Goal: Task Accomplishment & Management: Complete application form

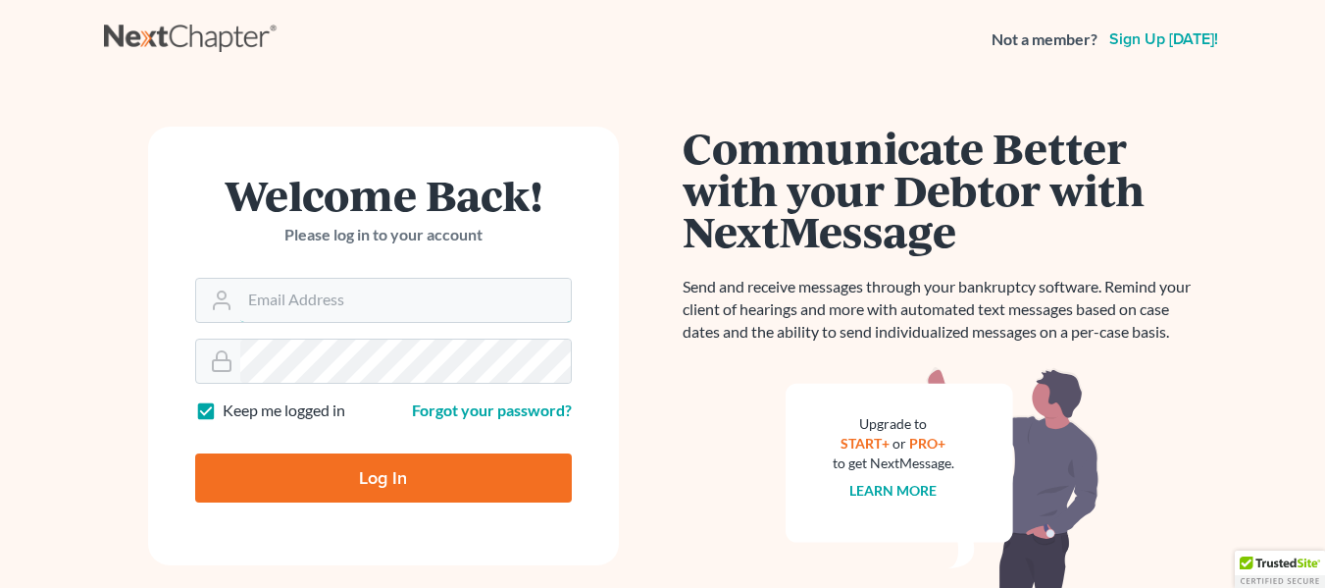
type input "[EMAIL_ADDRESS][DOMAIN_NAME]"
drag, startPoint x: 0, startPoint y: 0, endPoint x: 385, endPoint y: 479, distance: 614.6
click at [385, 479] on input "Log In" at bounding box center [383, 477] width 377 height 49
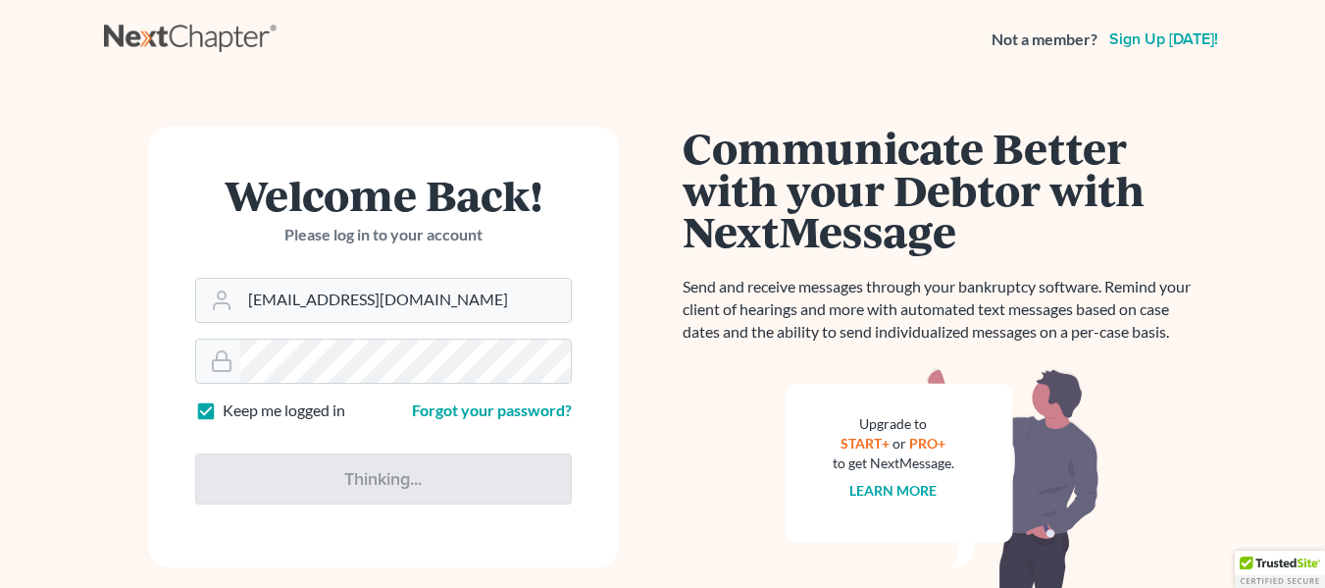
type input "Thinking..."
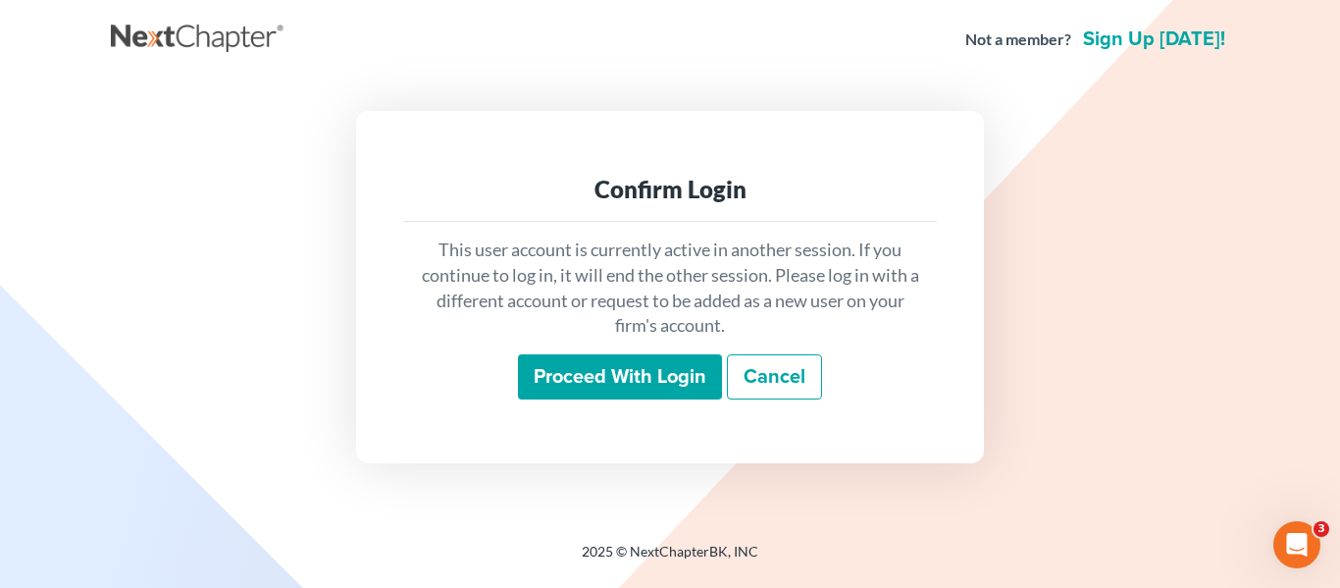
click at [619, 369] on input "Proceed with login" at bounding box center [620, 376] width 204 height 45
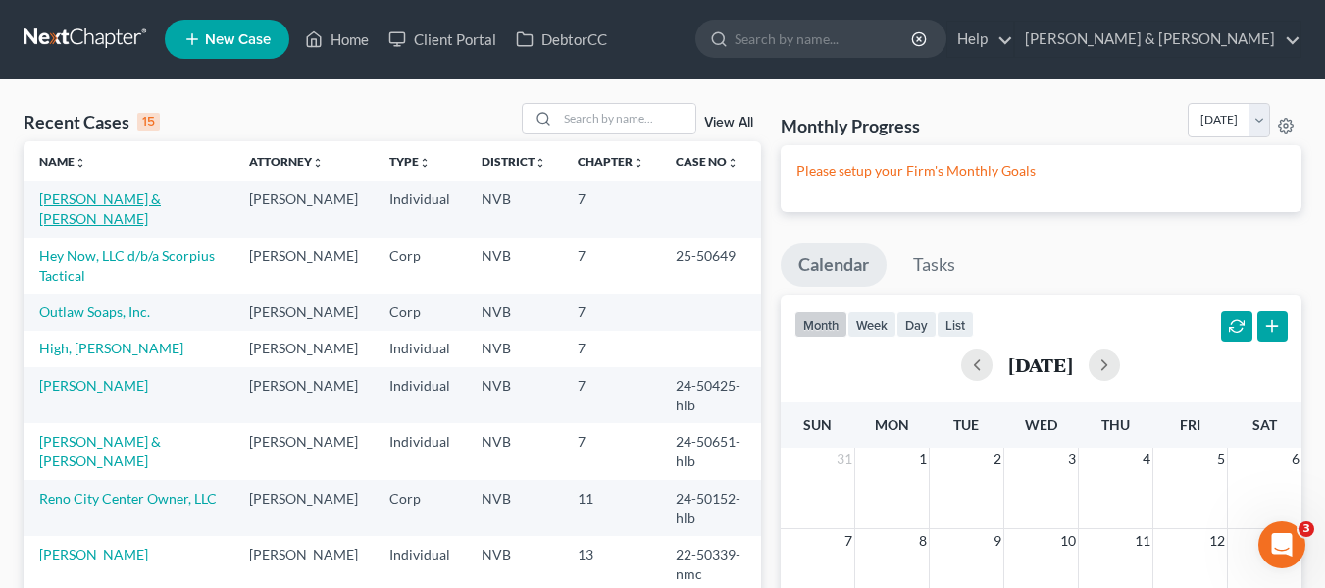
click at [151, 200] on link "[PERSON_NAME] & [PERSON_NAME]" at bounding box center [100, 208] width 122 height 36
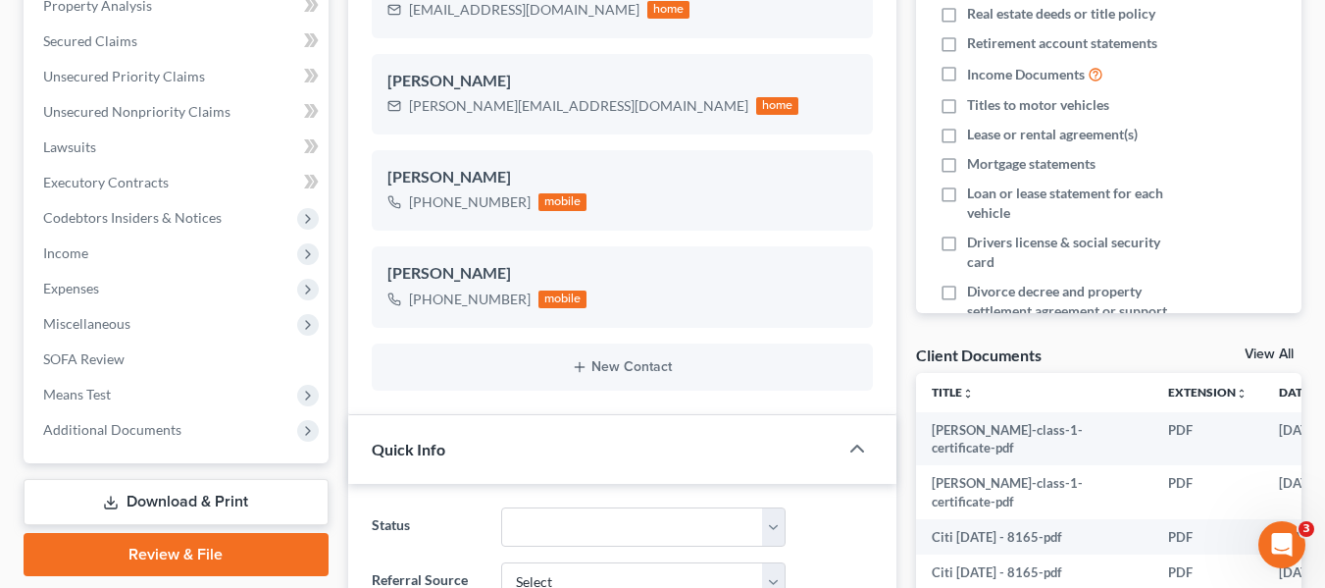
scroll to position [490, 0]
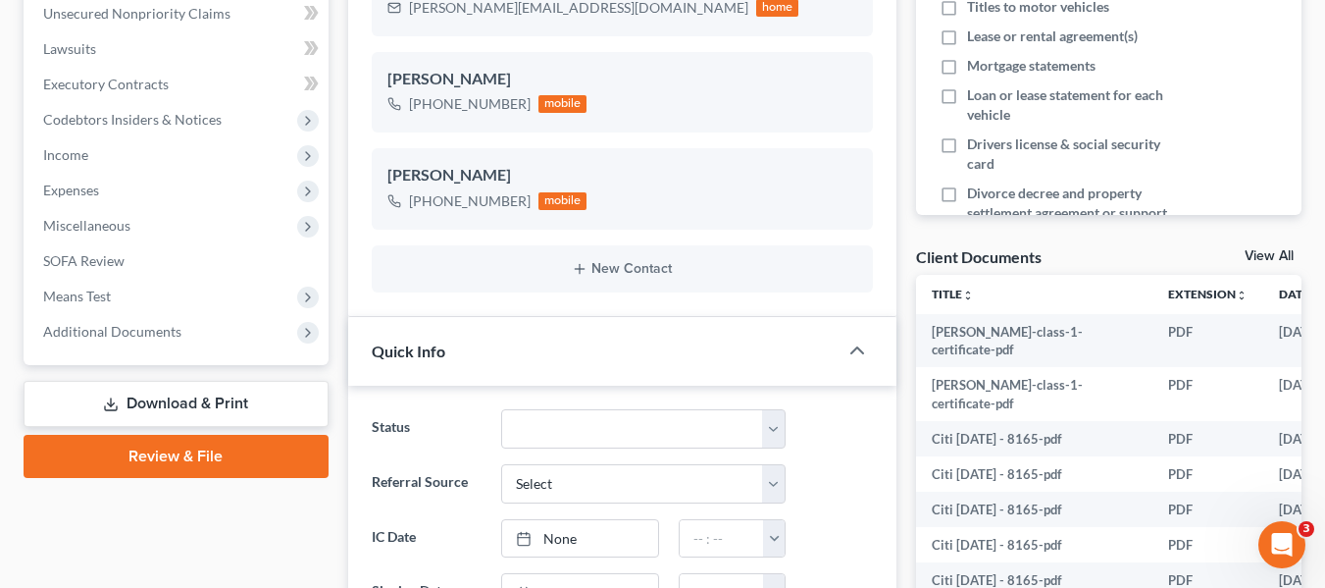
click at [174, 444] on link "Review & File" at bounding box center [176, 456] width 305 height 43
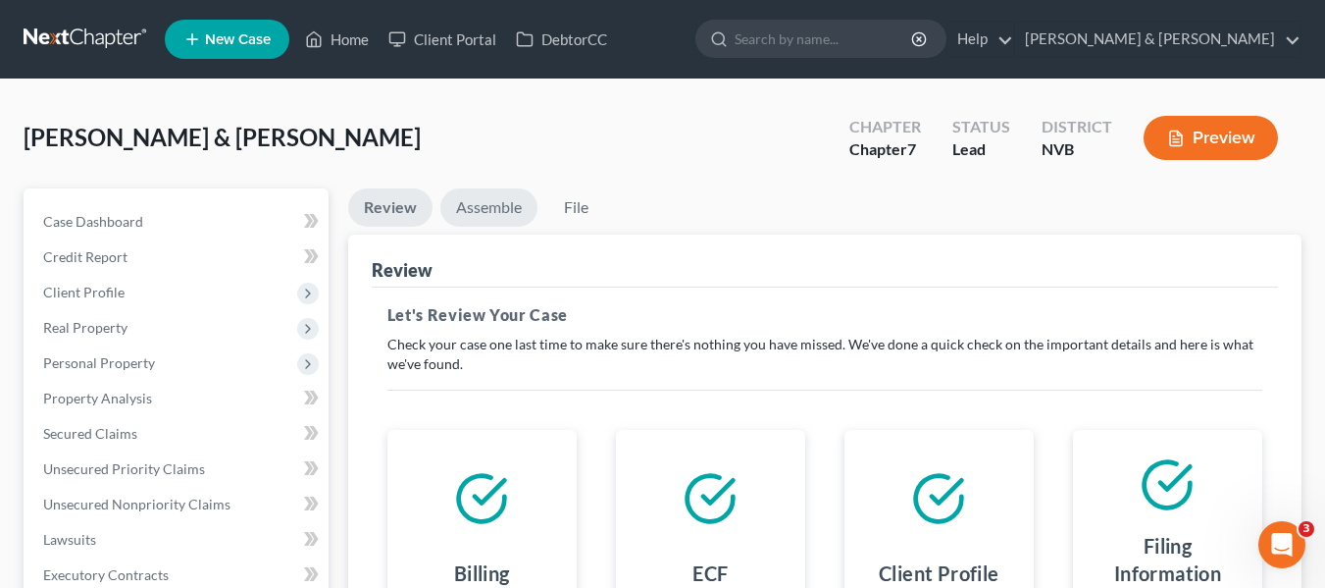
click at [479, 207] on link "Assemble" at bounding box center [488, 207] width 97 height 38
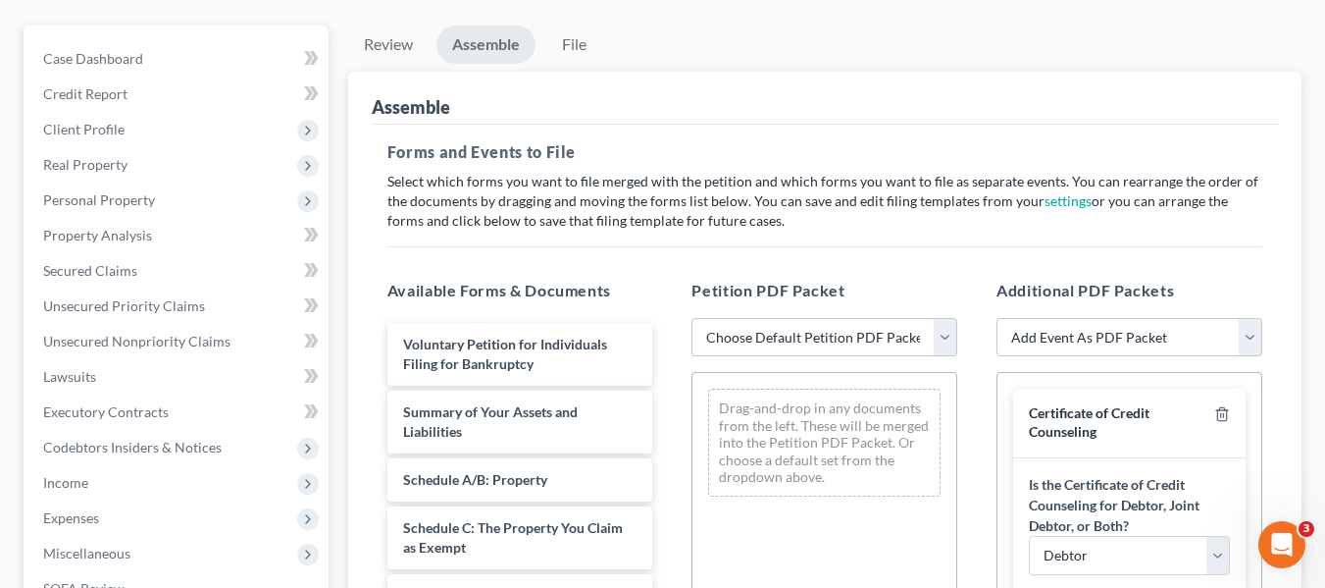
scroll to position [196, 0]
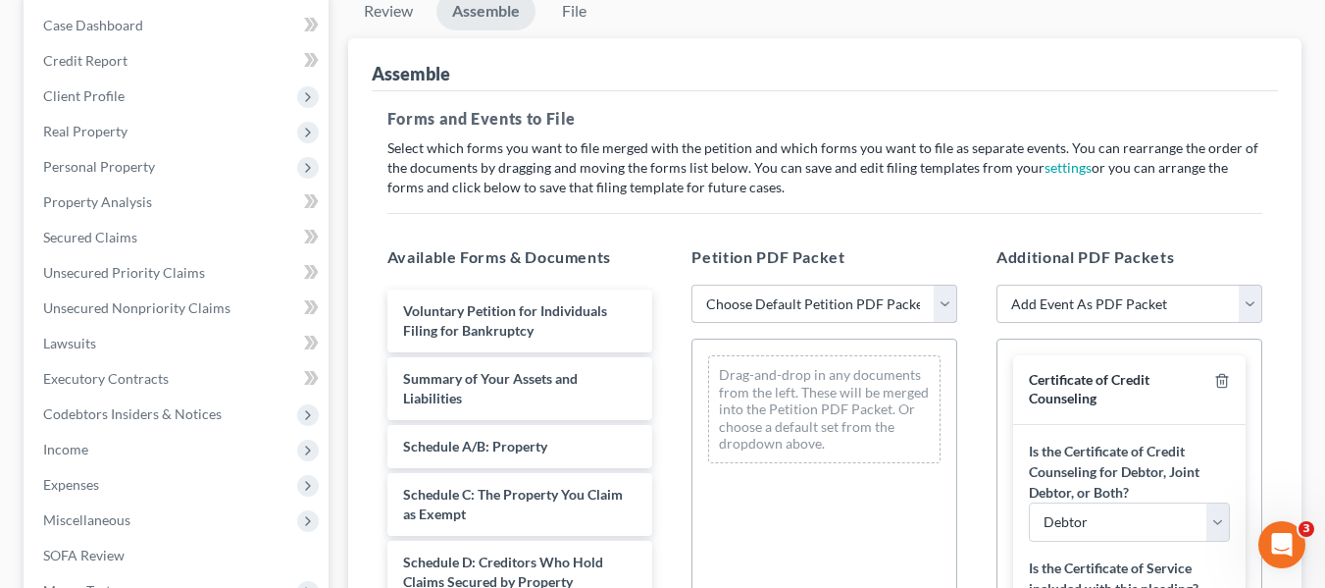
click at [941, 307] on select "Choose Default Petition PDF Packet Complete Bankruptcy Petition (all forms and …" at bounding box center [824, 303] width 266 height 39
select select "0"
click at [691, 284] on select "Choose Default Petition PDF Packet Complete Bankruptcy Petition (all forms and …" at bounding box center [824, 303] width 266 height 39
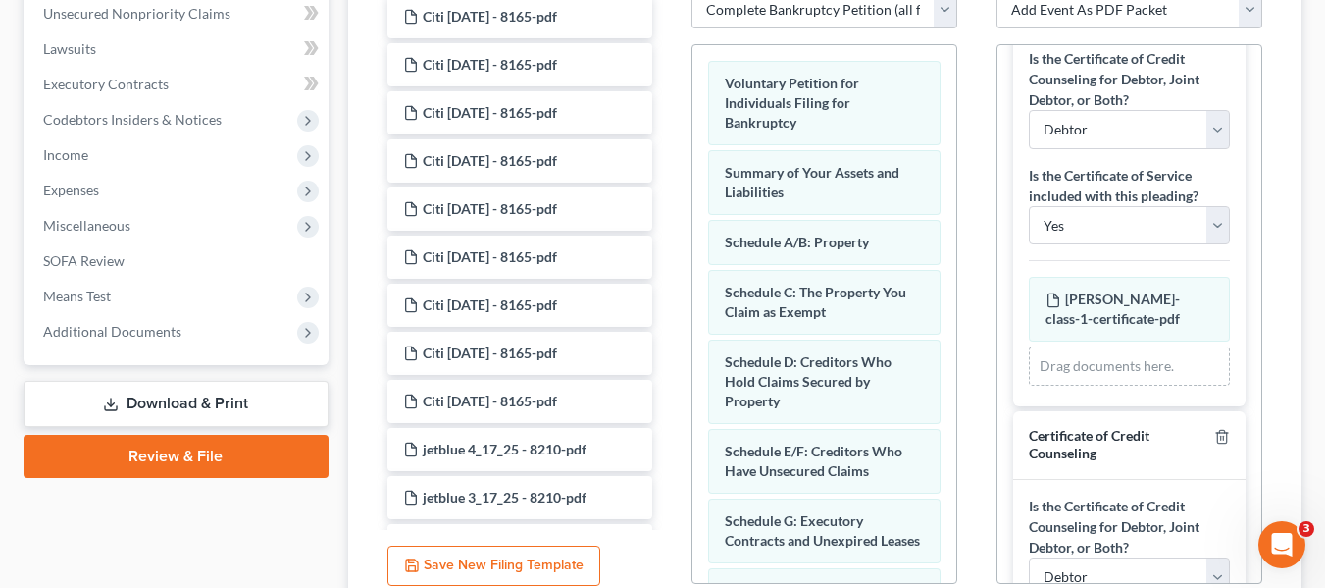
scroll to position [0, 0]
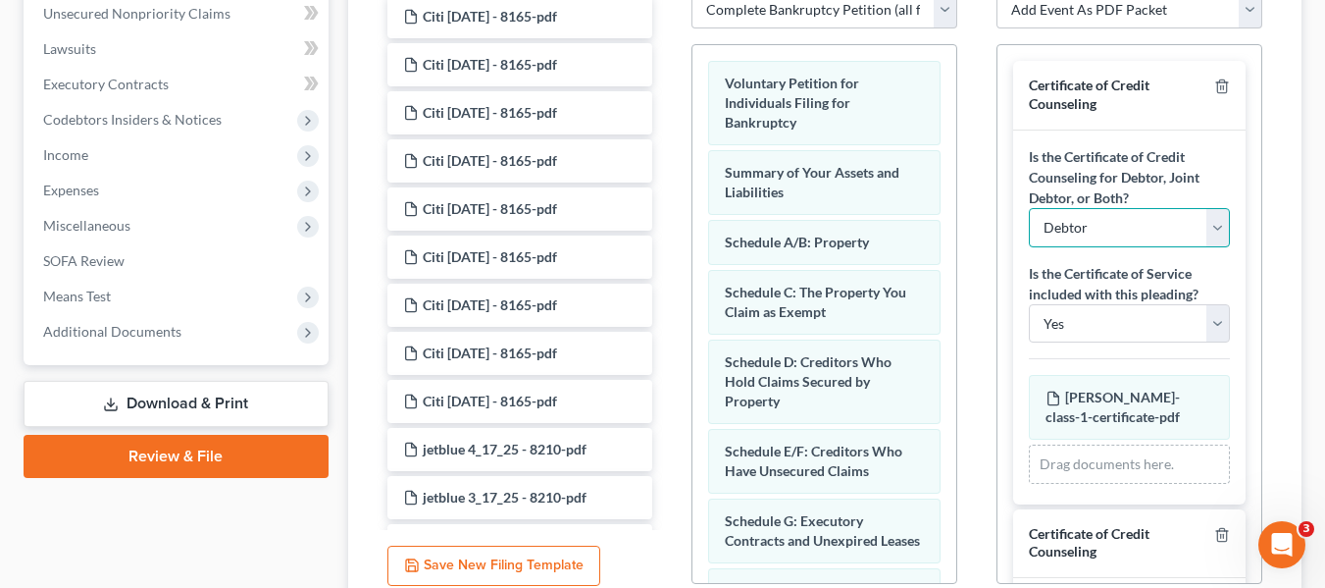
click at [1202, 230] on select "Debtor Joint Debtor Debtor and Joint Debtor" at bounding box center [1129, 227] width 201 height 39
select select "1"
click at [1029, 208] on select "Debtor Joint Debtor Debtor and Joint Debtor" at bounding box center [1129, 227] width 201 height 39
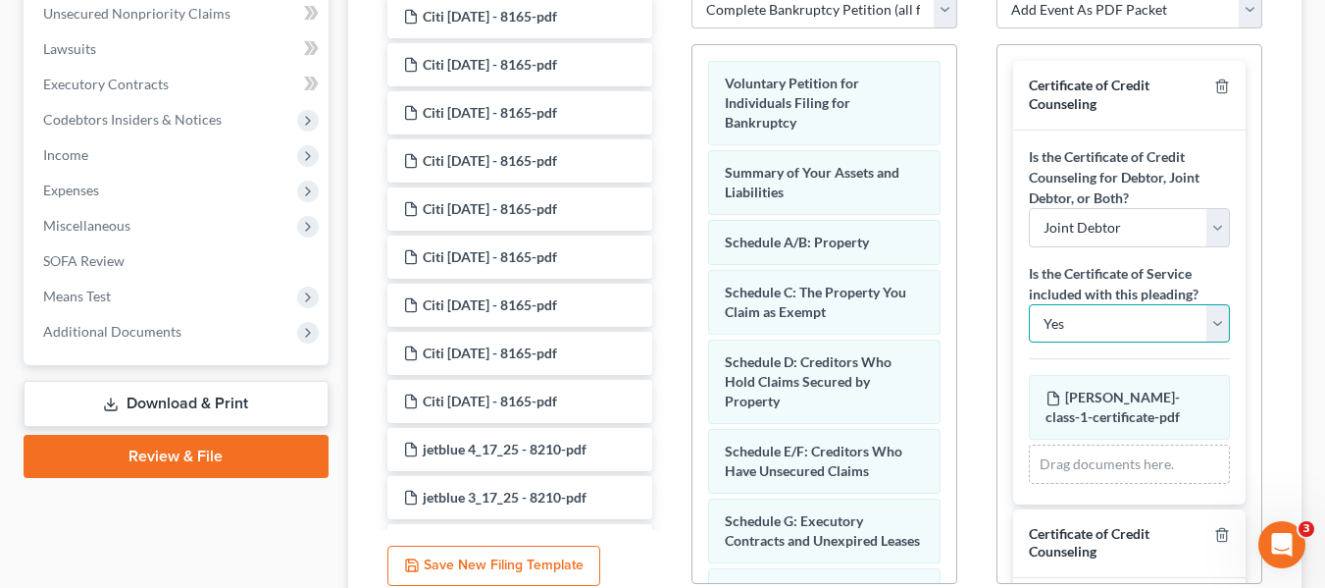
click at [1206, 328] on select "Yes No" at bounding box center [1129, 323] width 201 height 39
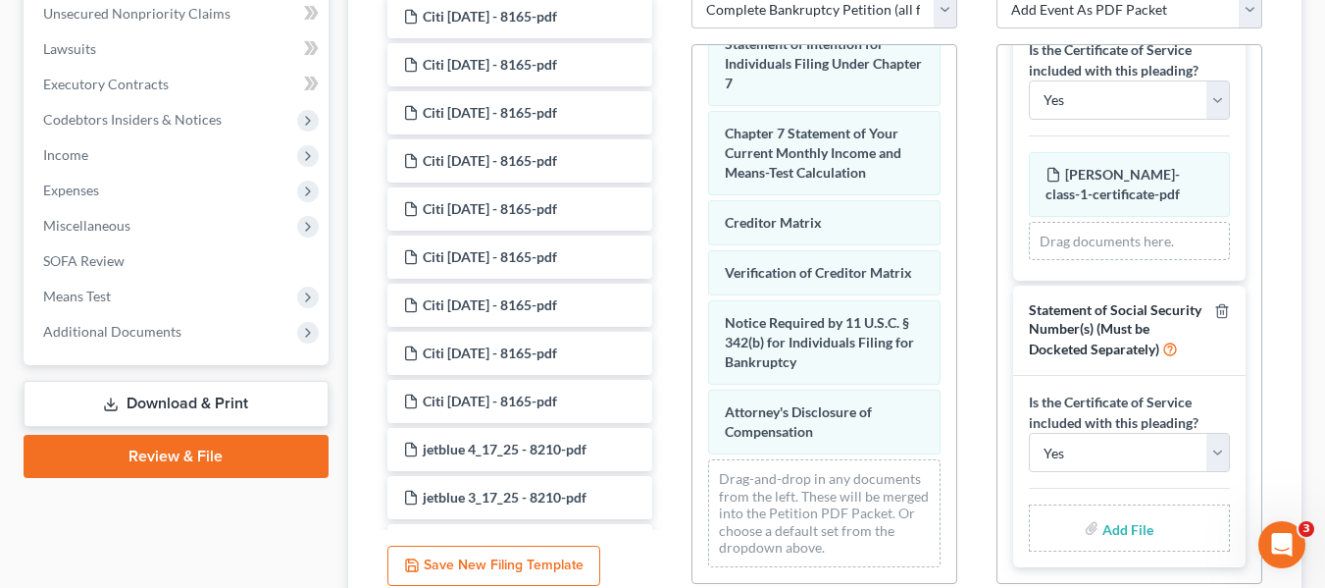
scroll to position [895, 0]
click at [1197, 460] on select "Yes No" at bounding box center [1129, 452] width 201 height 39
select select "1"
click at [1029, 433] on select "Yes No" at bounding box center [1129, 452] width 201 height 39
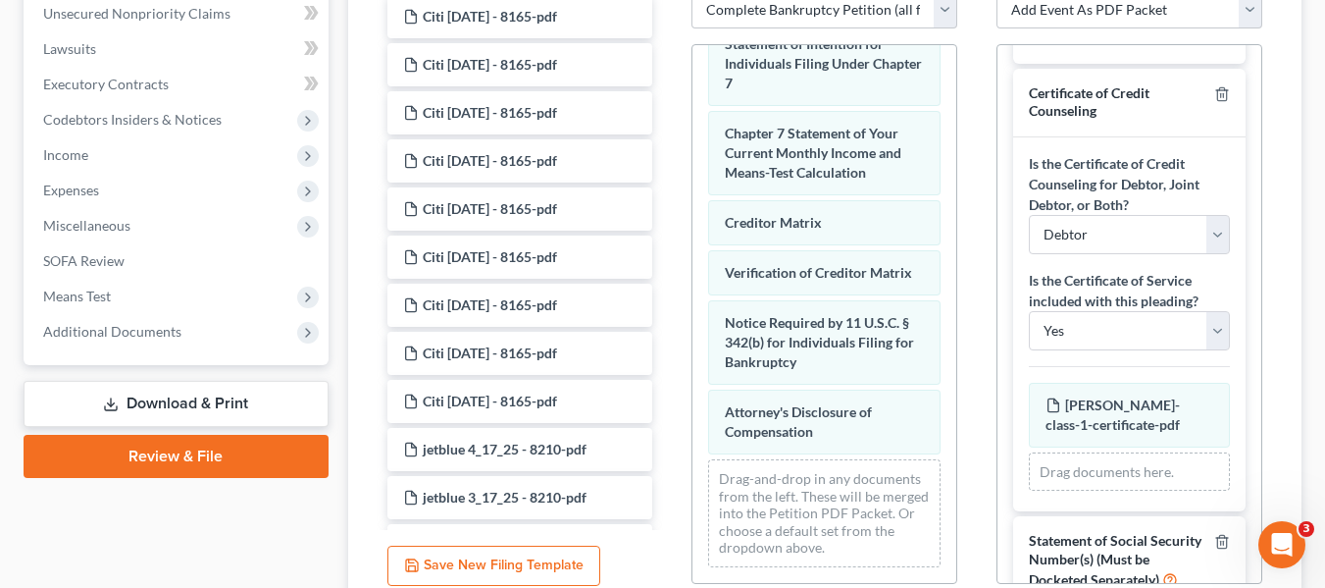
scroll to position [394, 0]
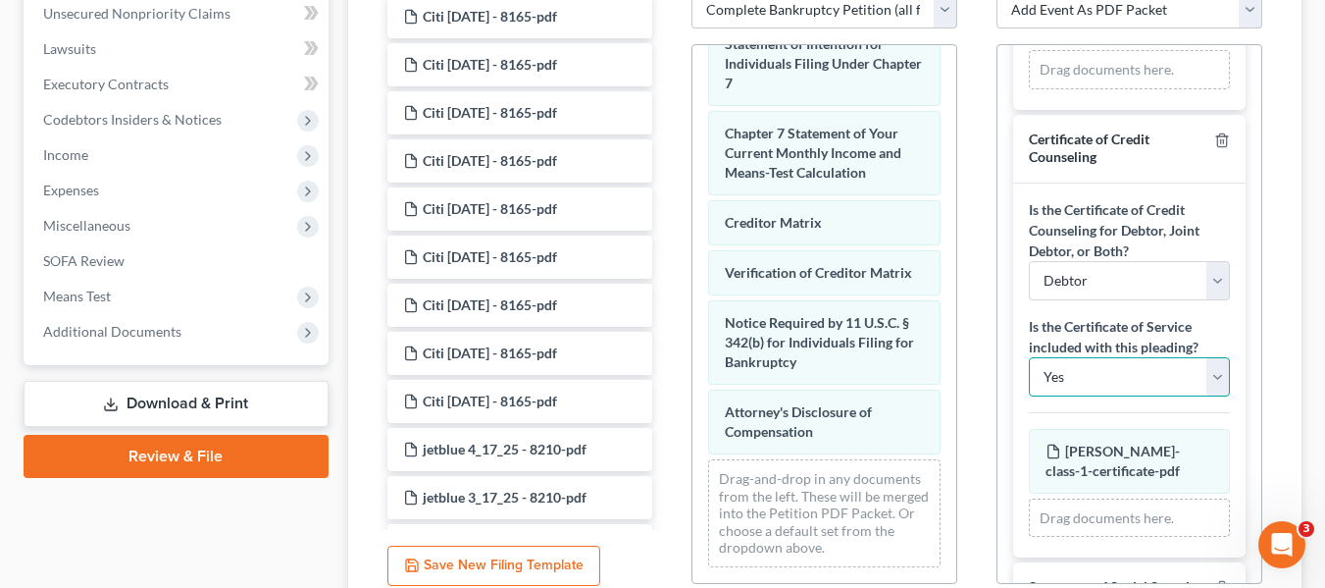
click at [1202, 379] on select "Yes No" at bounding box center [1129, 376] width 201 height 39
select select "1"
click at [1029, 357] on select "Yes No" at bounding box center [1129, 376] width 201 height 39
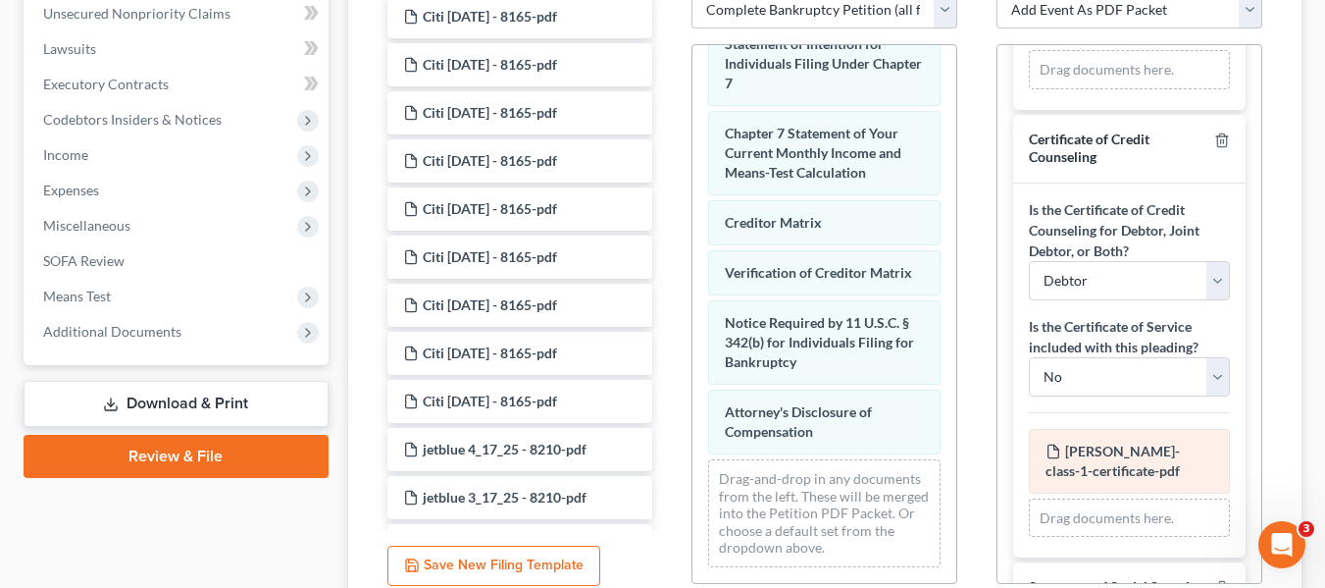
click at [1181, 430] on div "Russell-class-1-certificate-pdf Amended Russell-class-1-certificate-pdf" at bounding box center [1129, 461] width 201 height 65
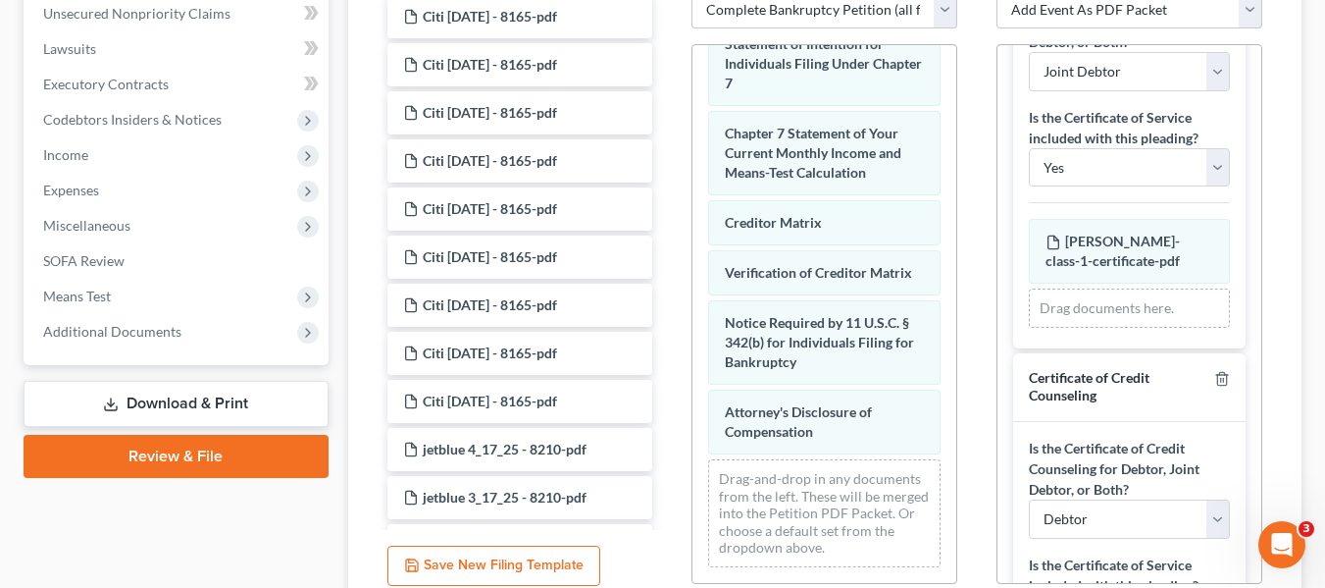
scroll to position [100, 0]
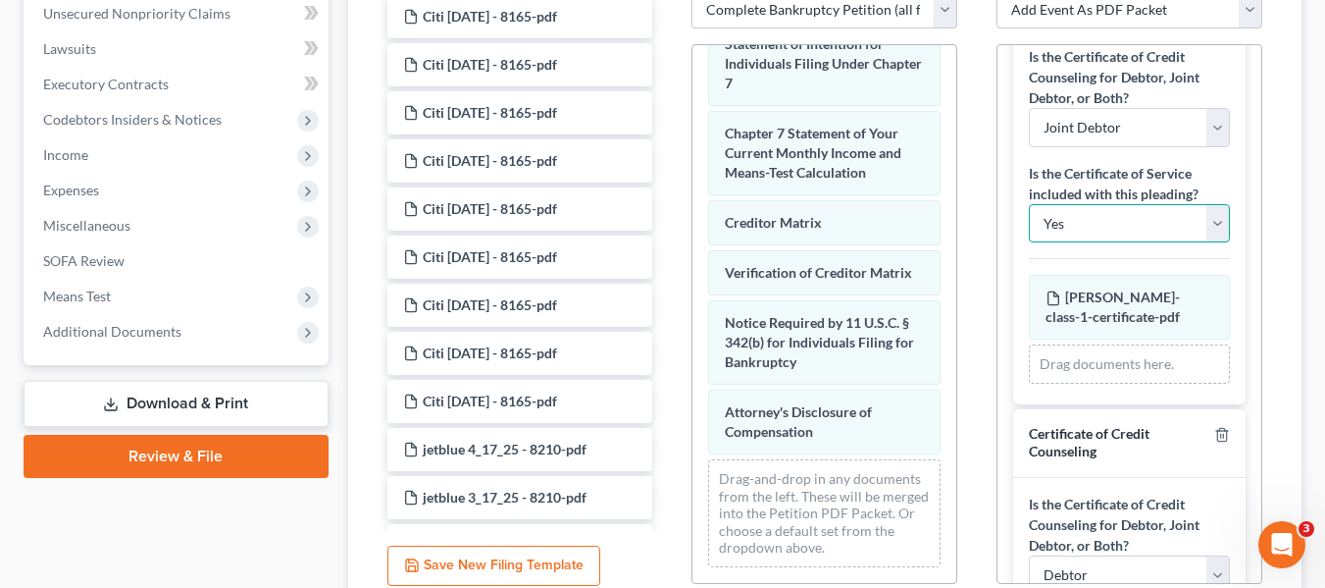
click at [1204, 209] on select "Yes No" at bounding box center [1129, 223] width 201 height 39
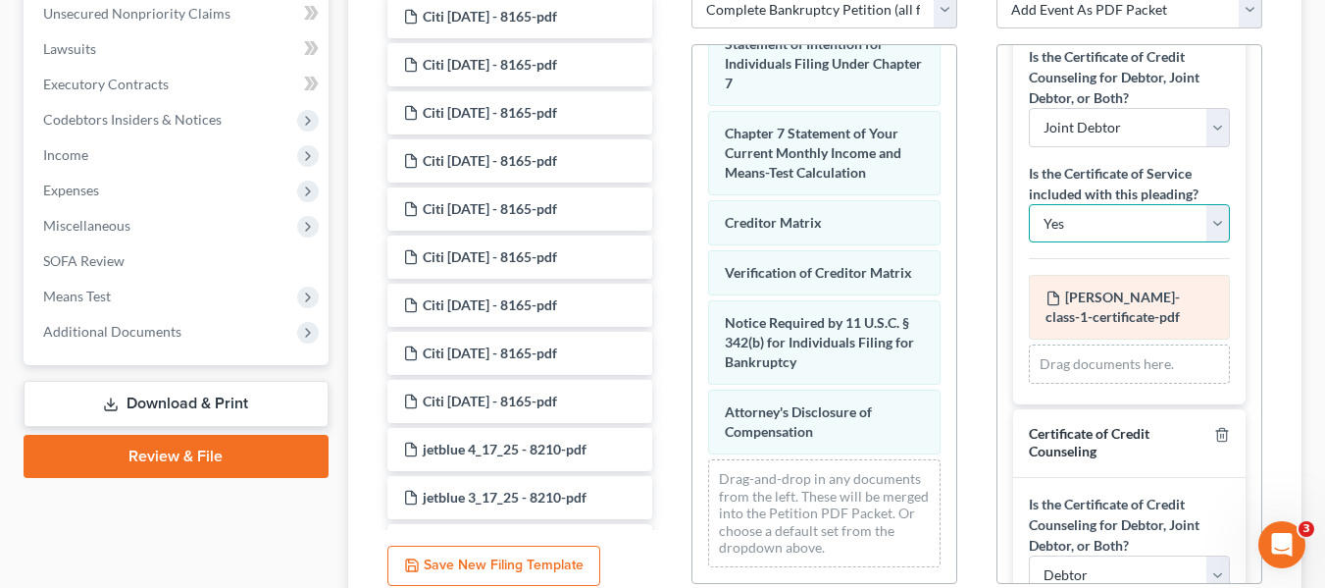
select select "1"
click at [1029, 204] on select "Yes No" at bounding box center [1129, 223] width 201 height 39
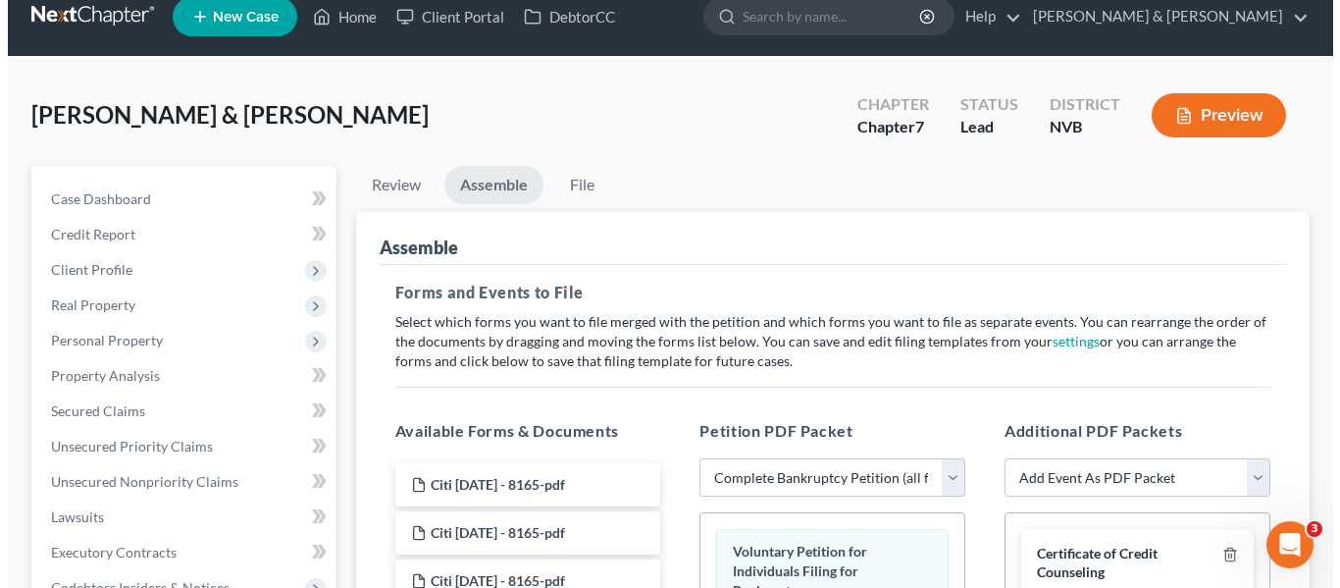
scroll to position [0, 0]
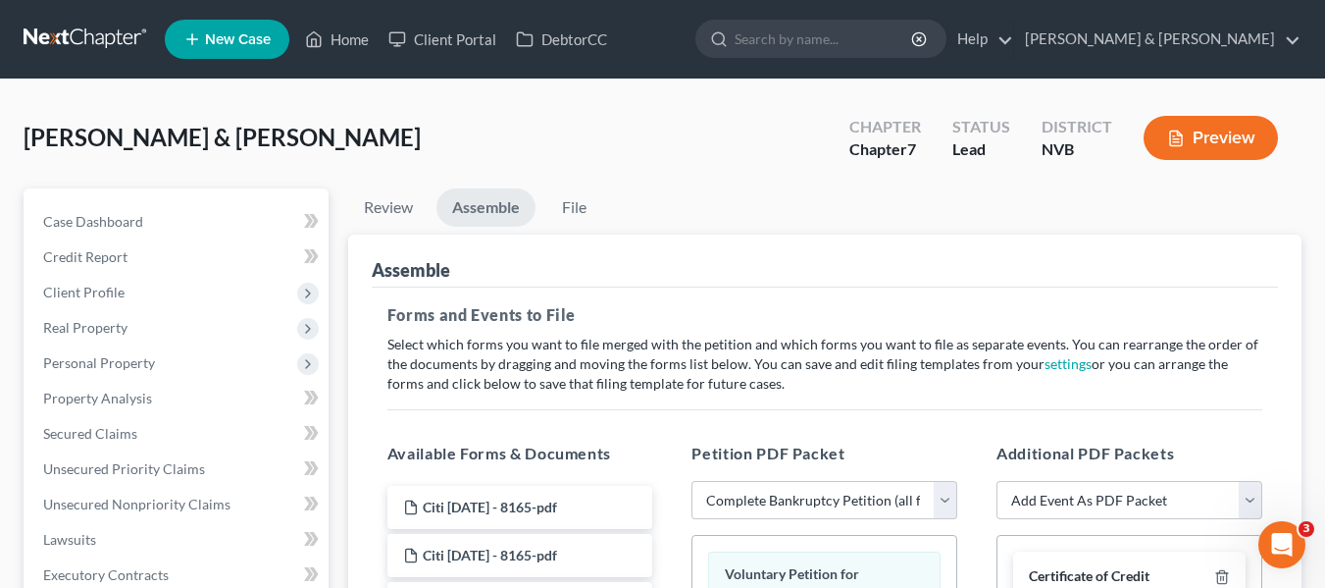
click at [1204, 141] on button "Preview" at bounding box center [1211, 138] width 134 height 44
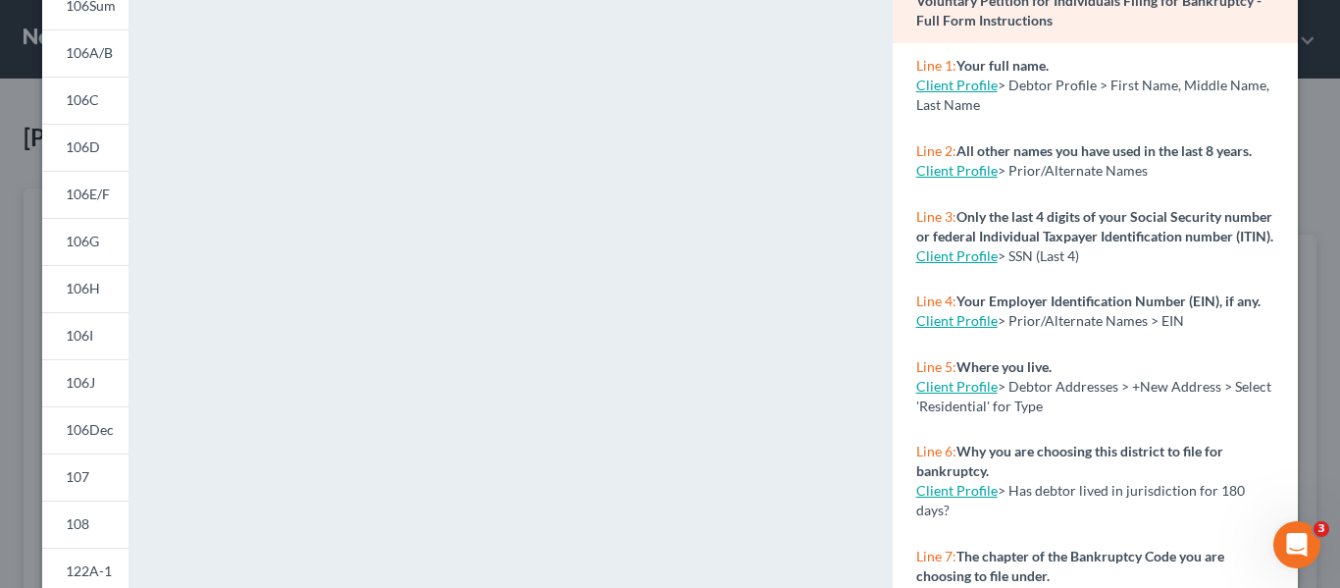
scroll to position [392, 0]
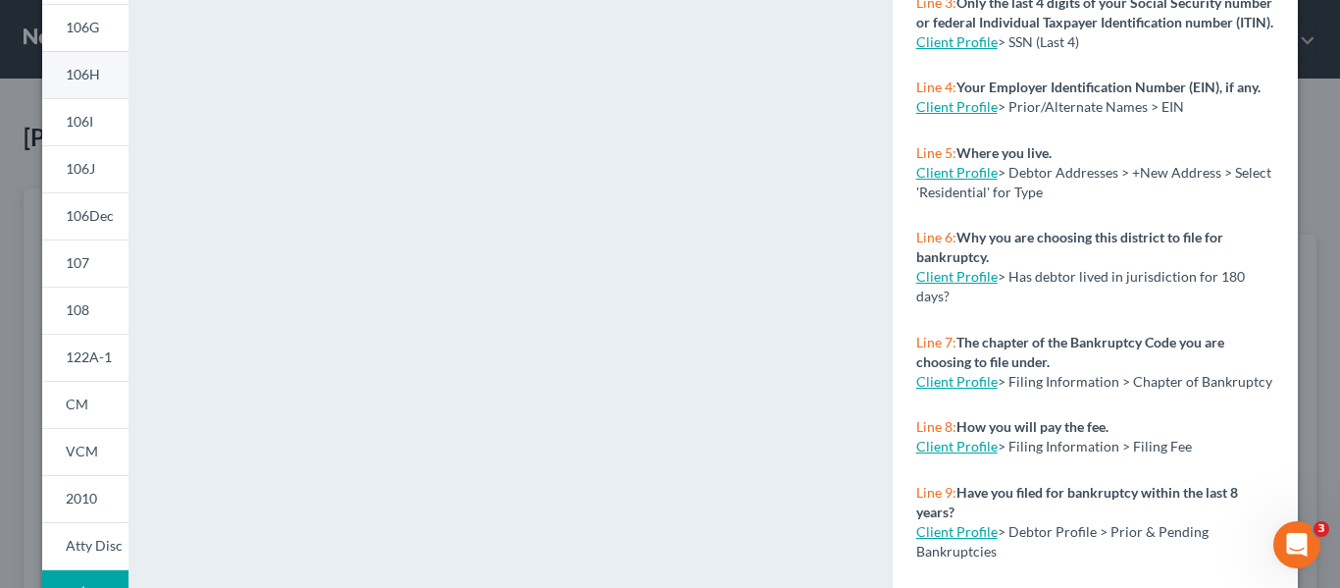
click at [105, 78] on link "106H" at bounding box center [85, 74] width 86 height 47
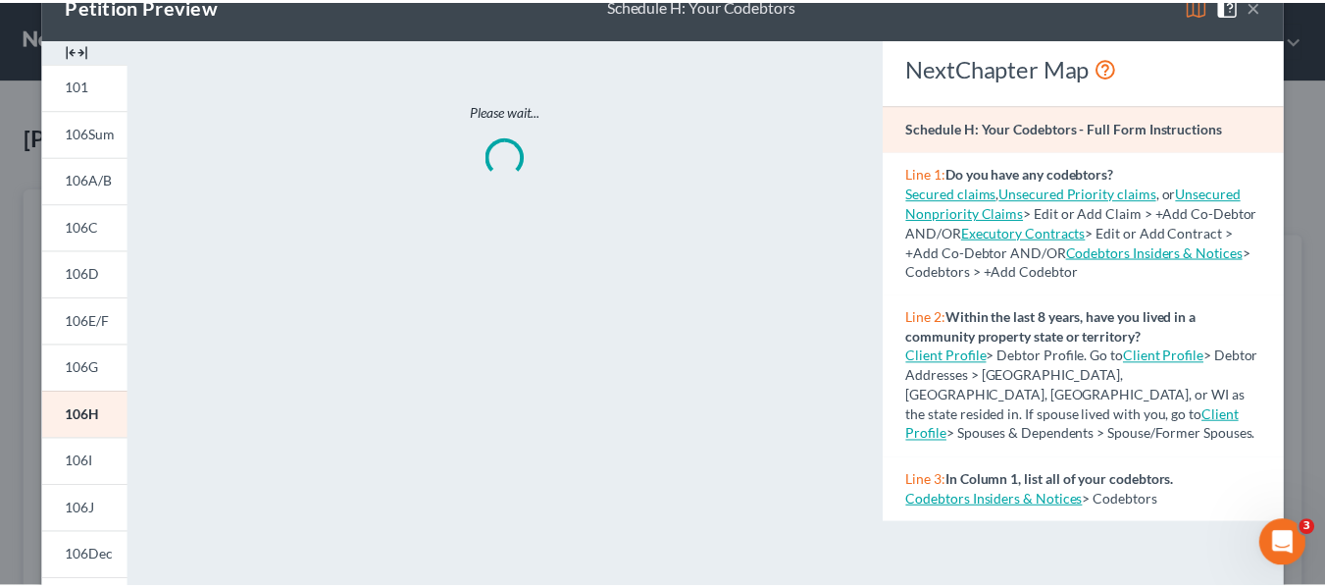
scroll to position [0, 0]
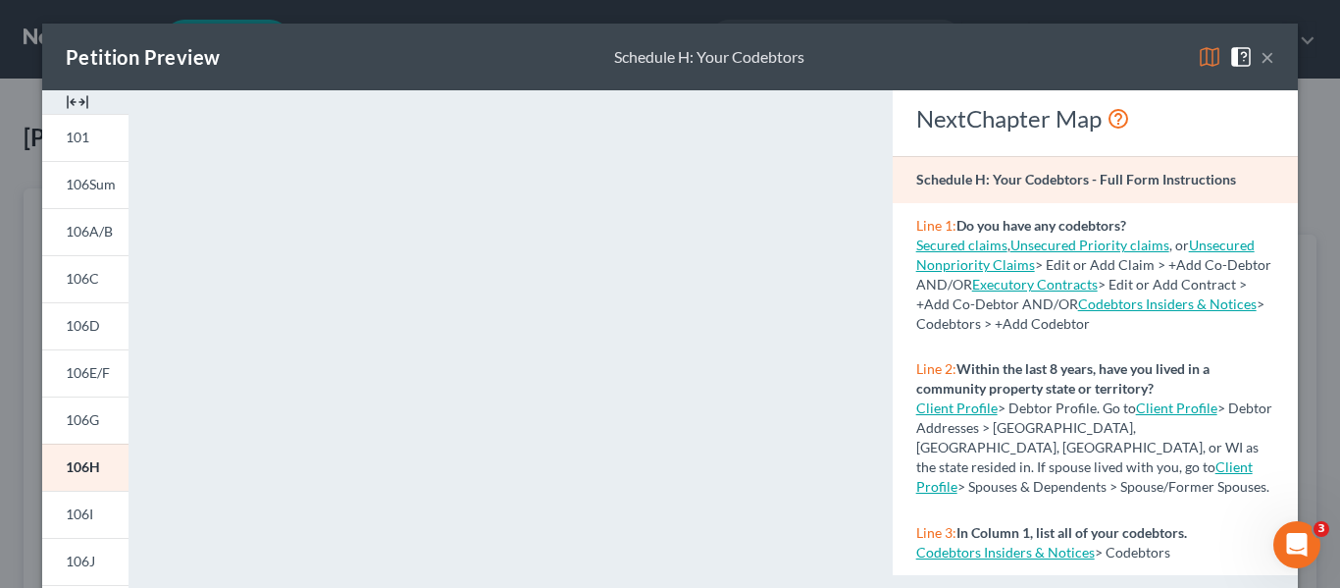
click at [1260, 55] on button "×" at bounding box center [1267, 57] width 14 height 24
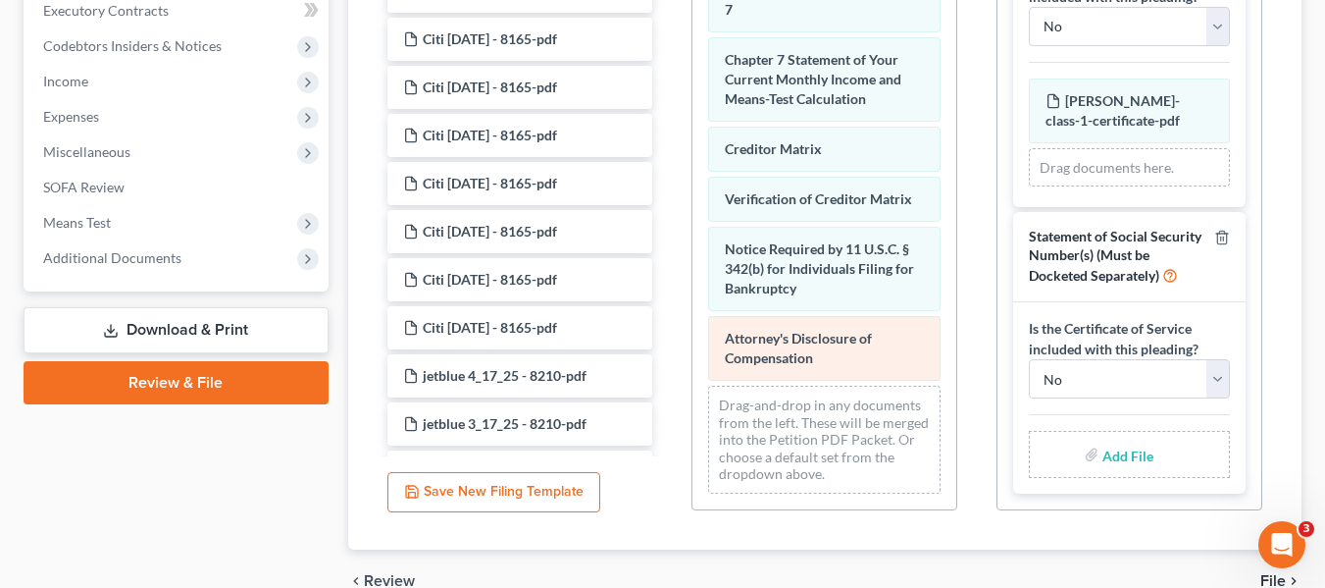
scroll to position [565, 0]
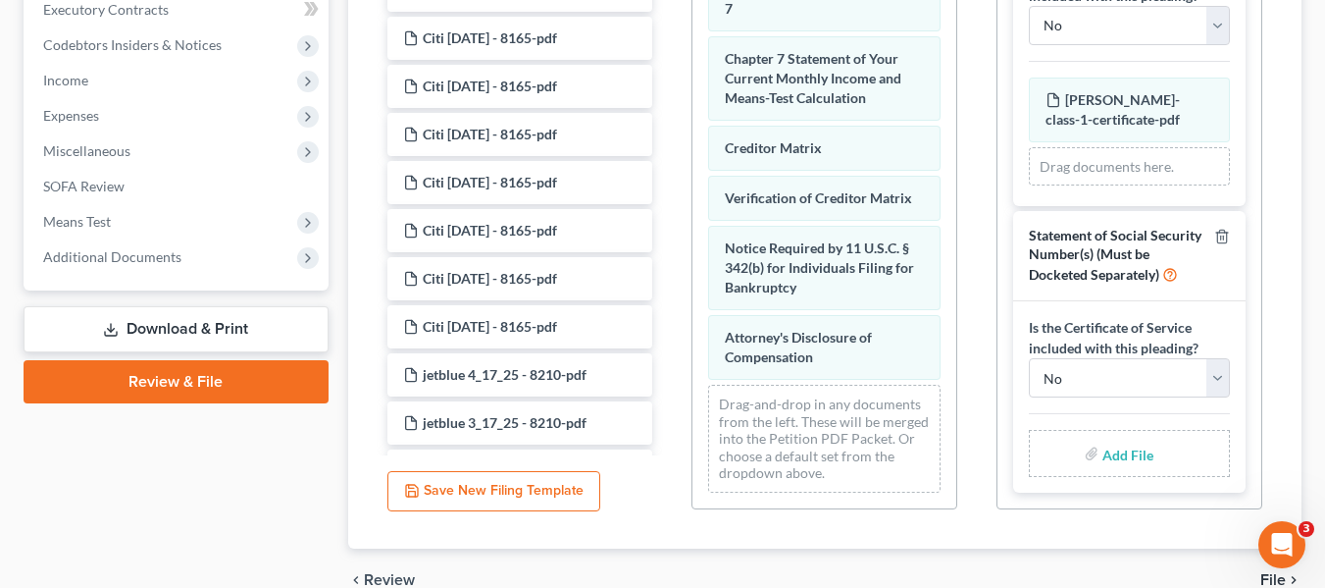
click at [183, 384] on link "Review & File" at bounding box center [176, 381] width 305 height 43
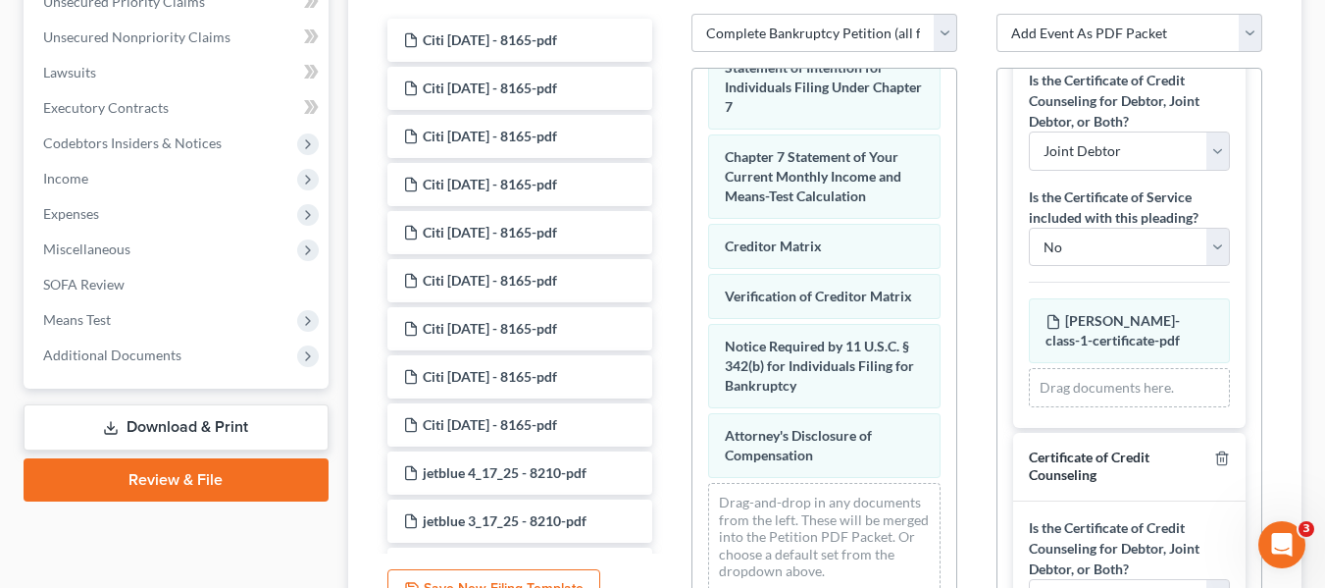
scroll to position [198, 0]
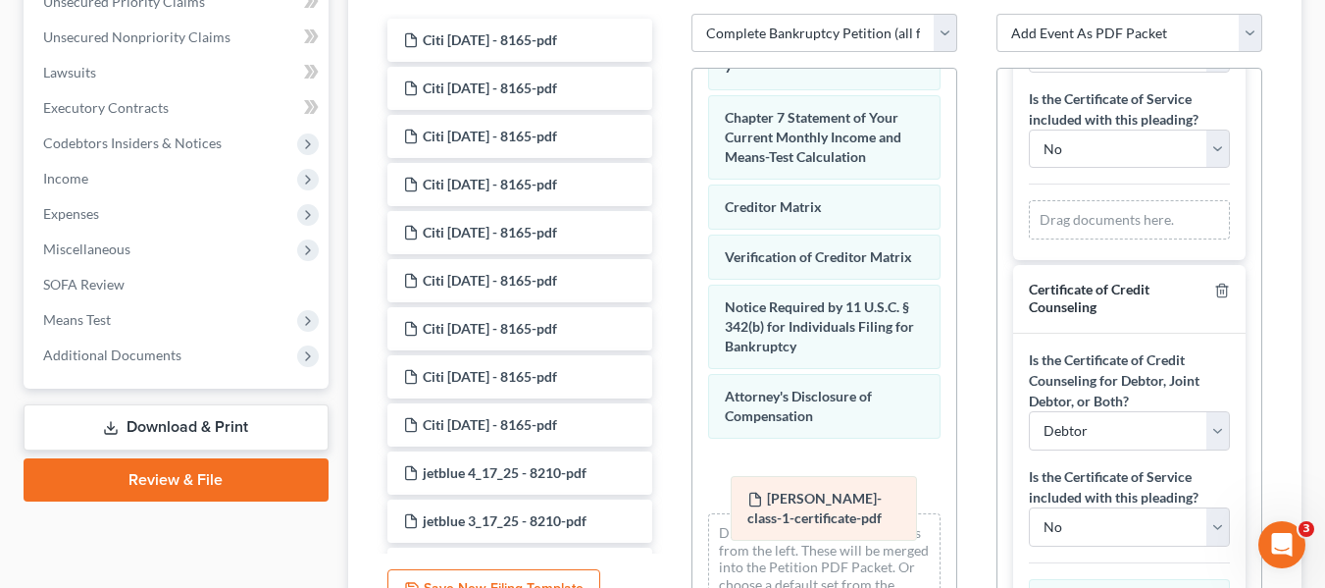
drag, startPoint x: 1104, startPoint y: 224, endPoint x: 806, endPoint y: 499, distance: 406.0
click at [1029, 239] on div "Danielle-class-1-certificate-pdf Amended Danielle-class-1-certificate-pdf Danie…" at bounding box center [1129, 219] width 201 height 39
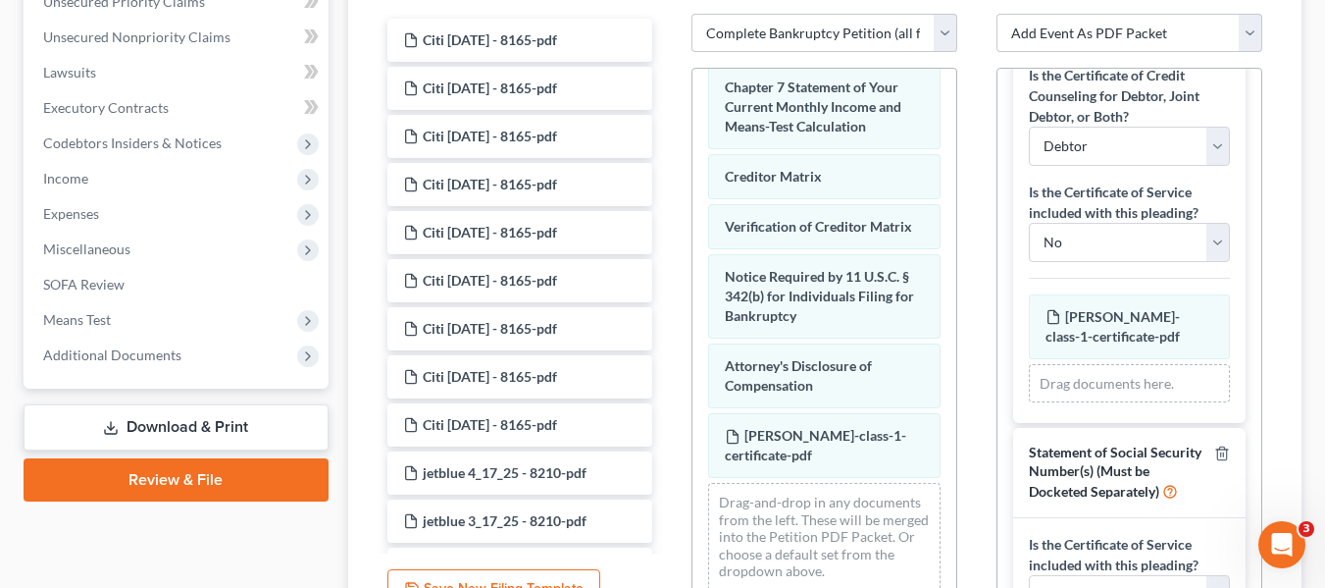
scroll to position [964, 0]
click at [1094, 324] on span "Russell-class-1-certificate-pdf" at bounding box center [1113, 326] width 134 height 36
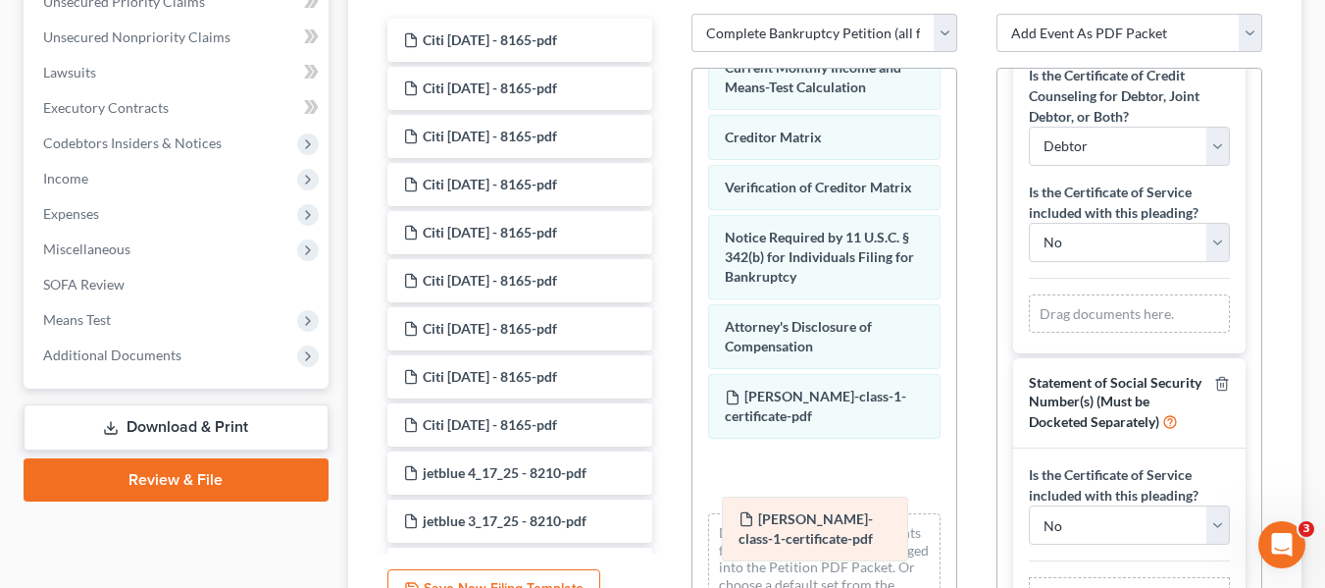
drag, startPoint x: 1067, startPoint y: 324, endPoint x: 782, endPoint y: 526, distance: 349.7
click at [1029, 333] on div "Russell-class-1-certificate-pdf Amended Russell-class-1-certificate-pdf Russell…" at bounding box center [1129, 313] width 201 height 39
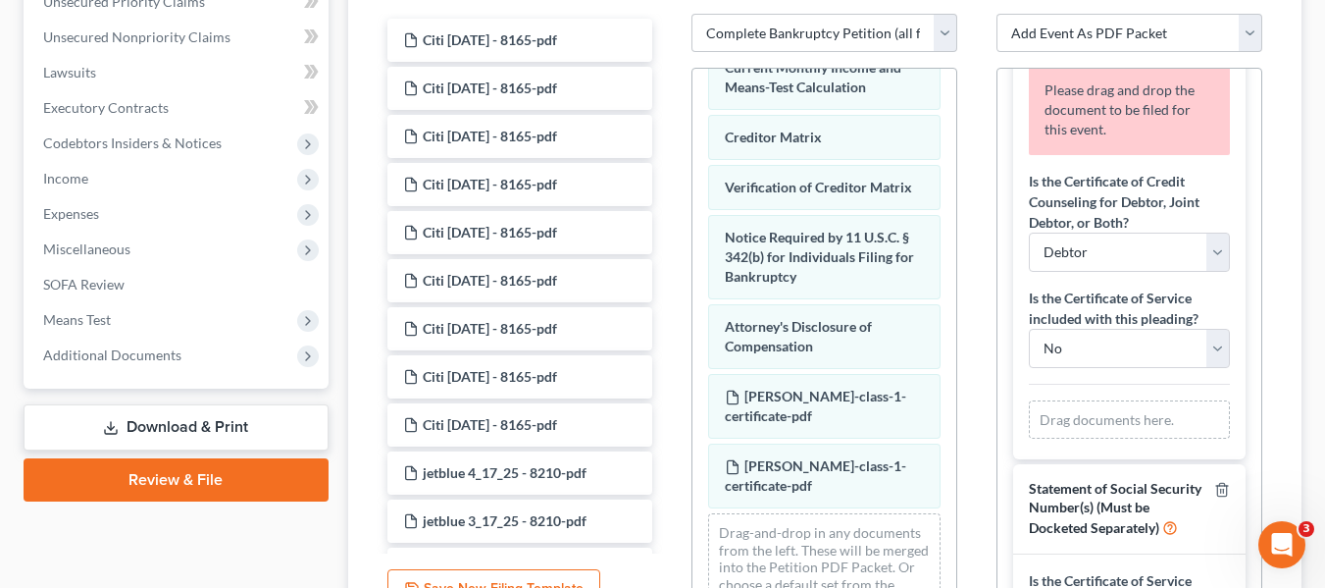
scroll to position [694, 0]
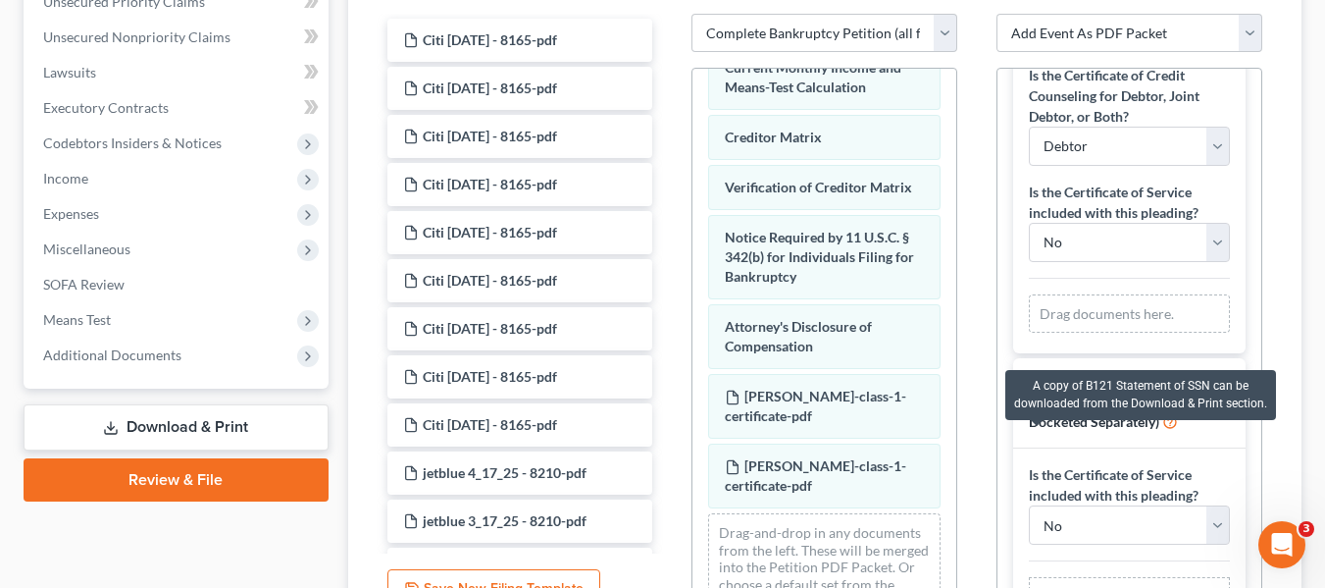
click at [1162, 430] on icon at bounding box center [1170, 420] width 16 height 19
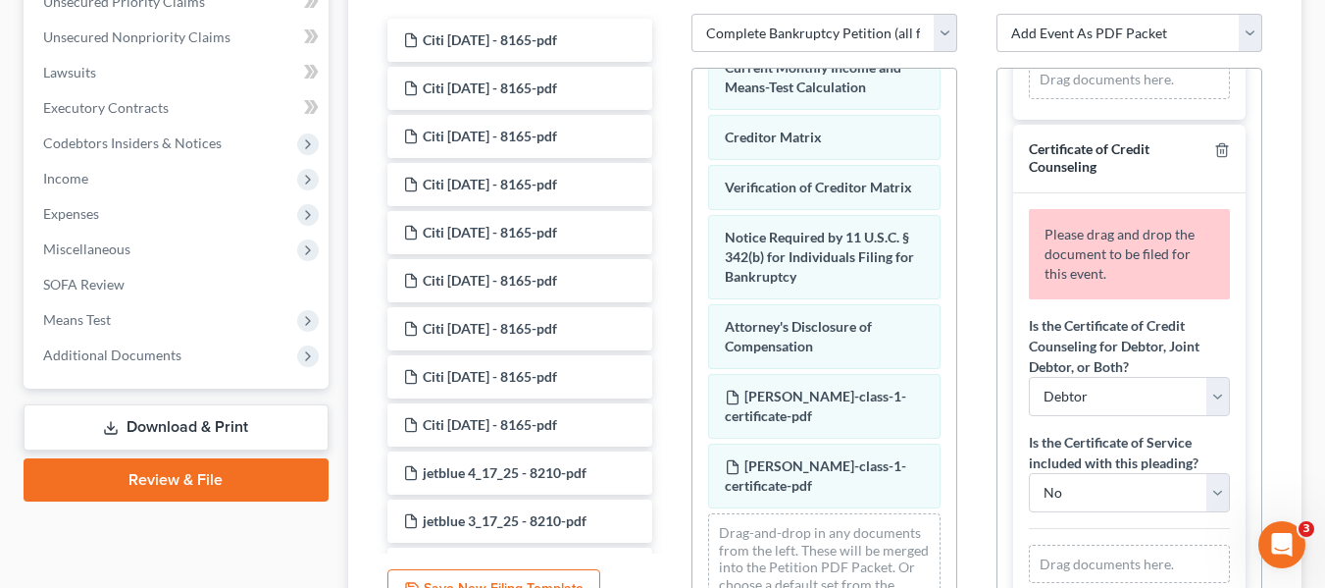
scroll to position [400, 0]
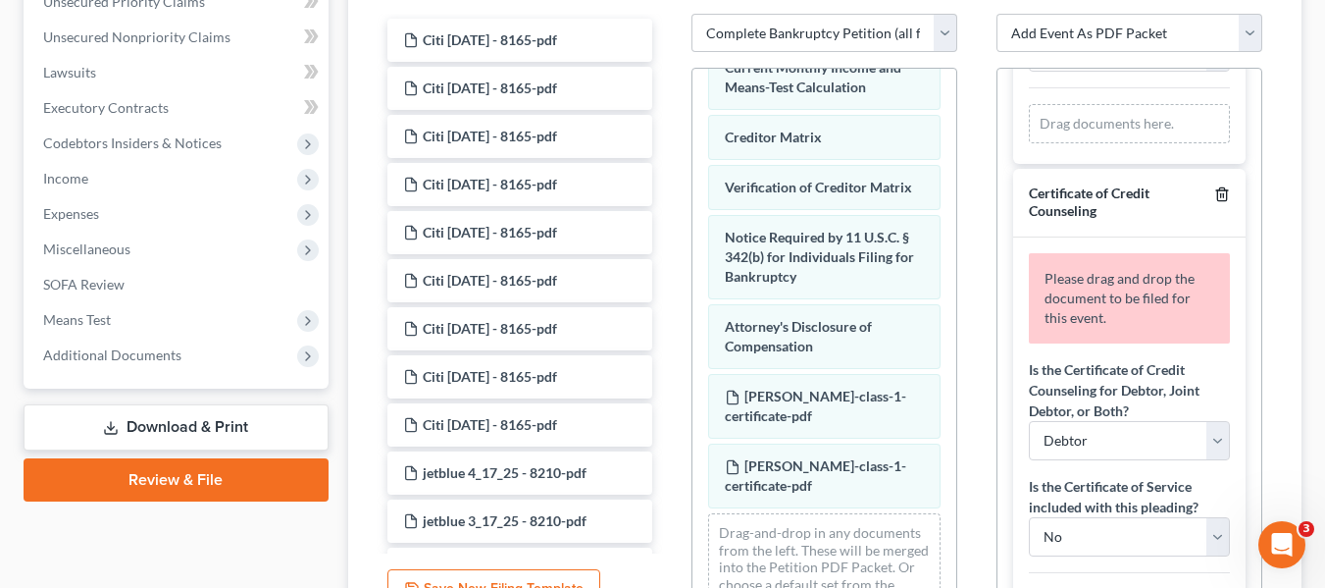
click at [1221, 195] on line "button" at bounding box center [1221, 195] width 0 height 4
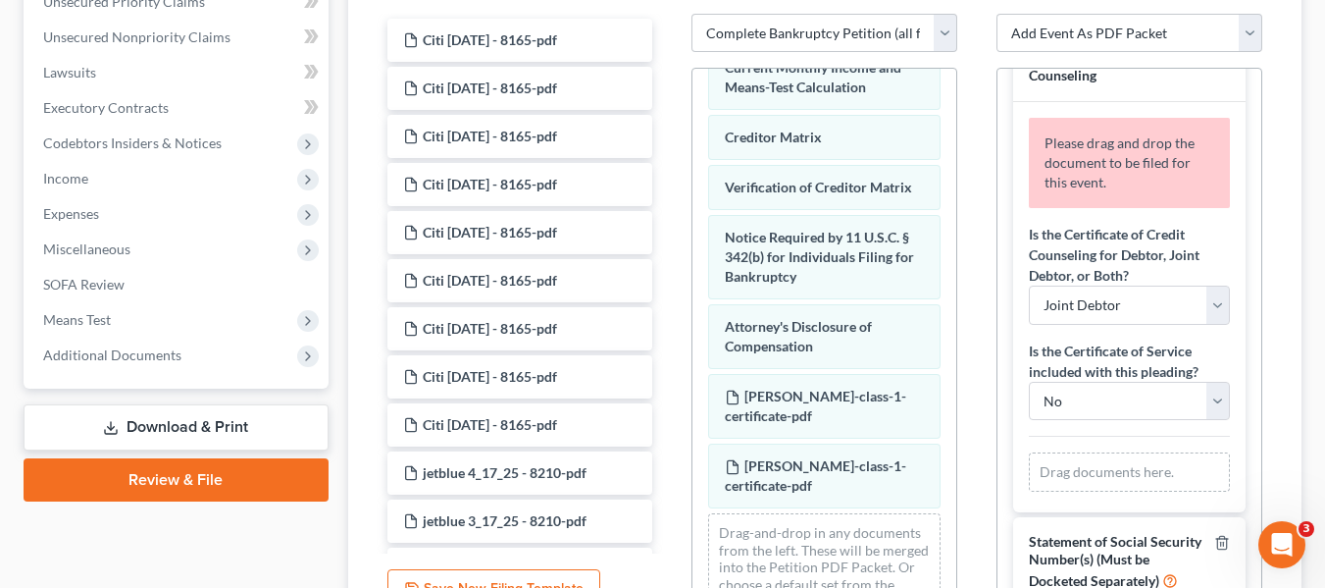
scroll to position [0, 0]
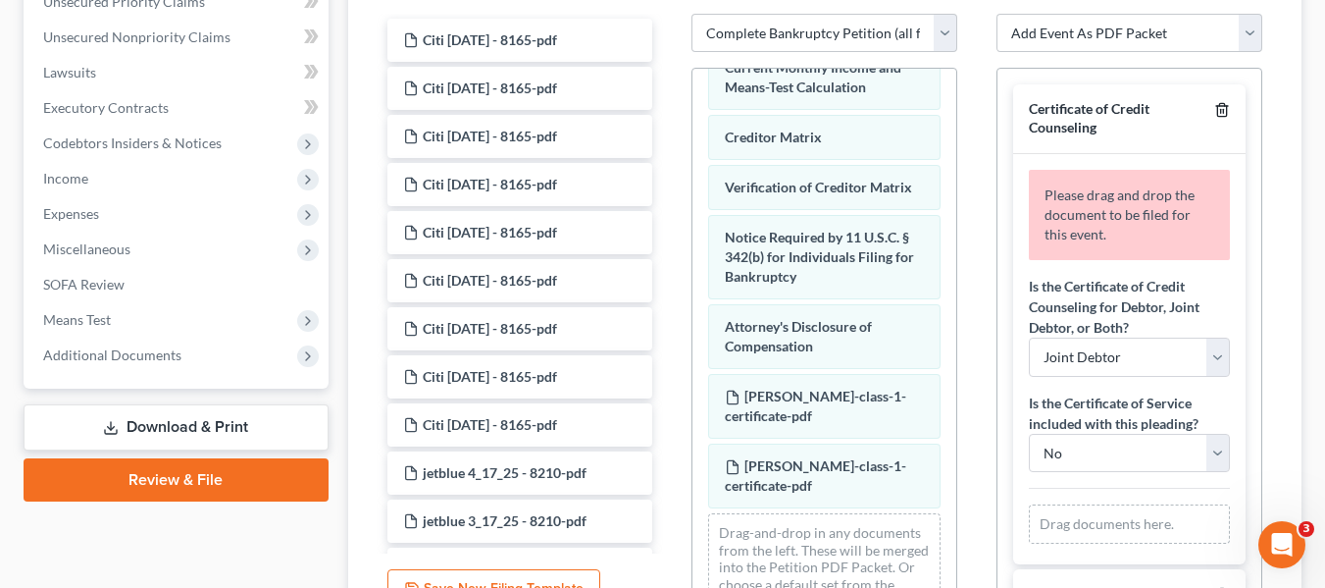
click at [1214, 114] on icon "button" at bounding box center [1222, 110] width 16 height 16
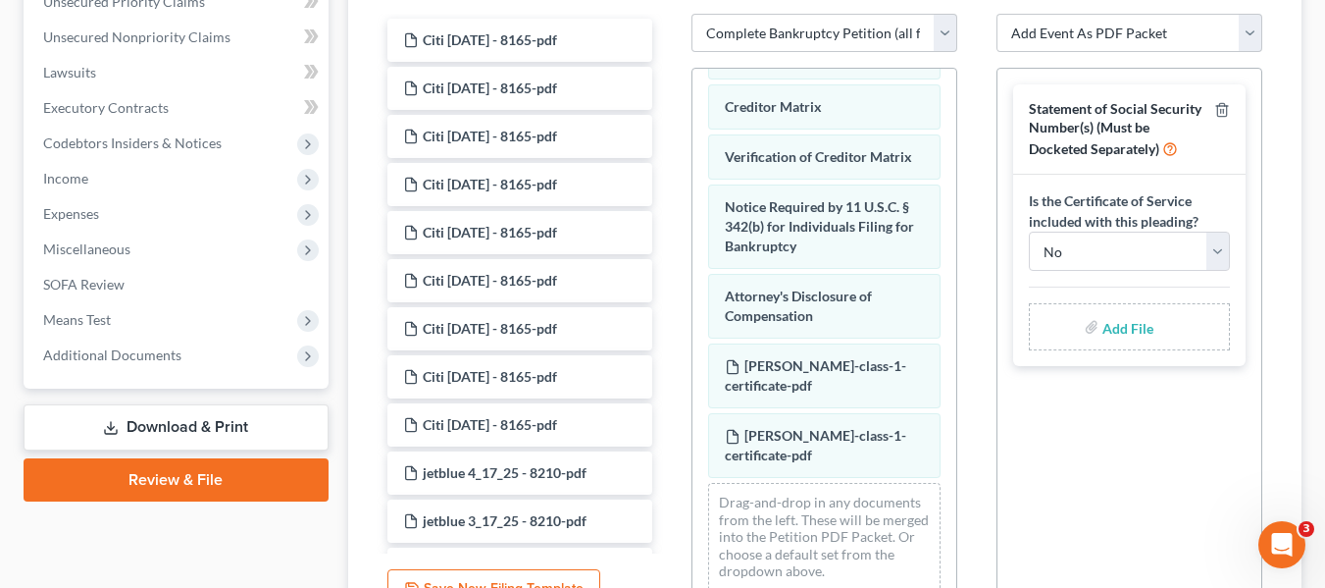
scroll to position [1034, 0]
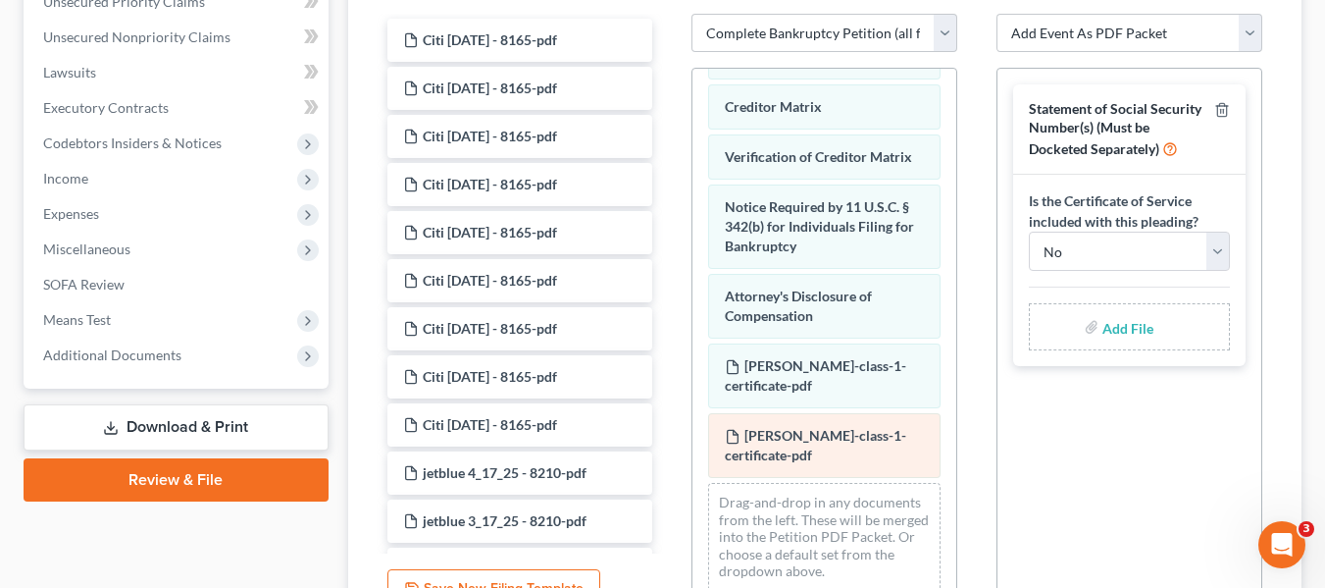
click at [813, 446] on div "Russell-class-1-certificate-pdf" at bounding box center [824, 445] width 232 height 65
drag, startPoint x: 813, startPoint y: 446, endPoint x: 808, endPoint y: 416, distance: 30.8
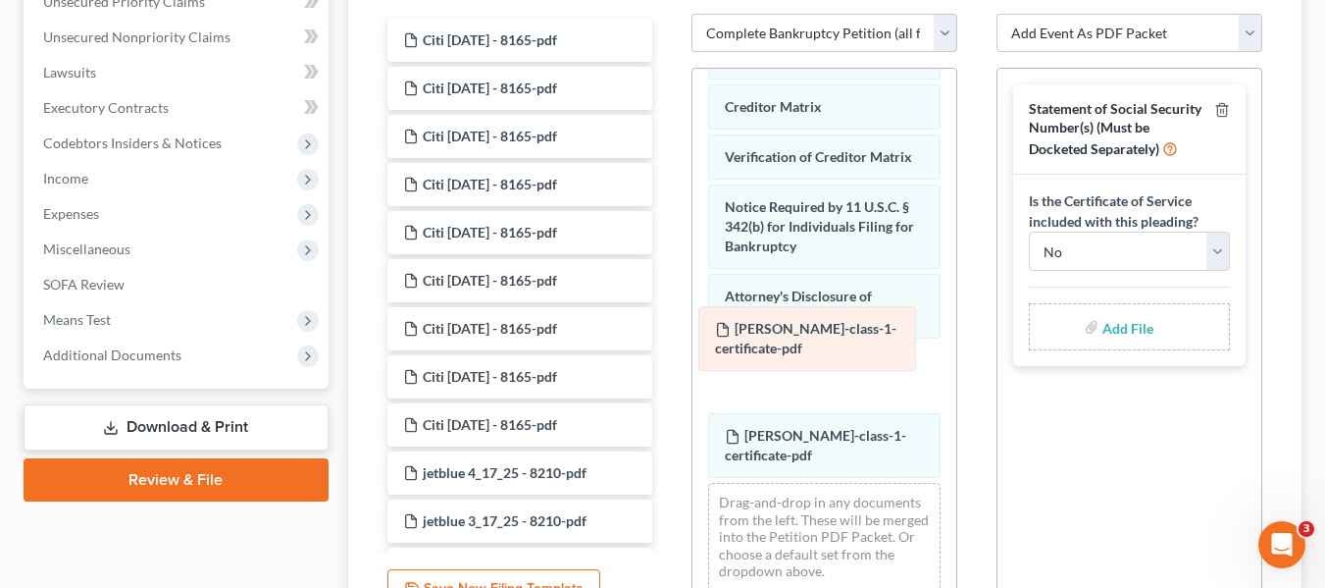
drag, startPoint x: 834, startPoint y: 442, endPoint x: 824, endPoint y: 335, distance: 107.4
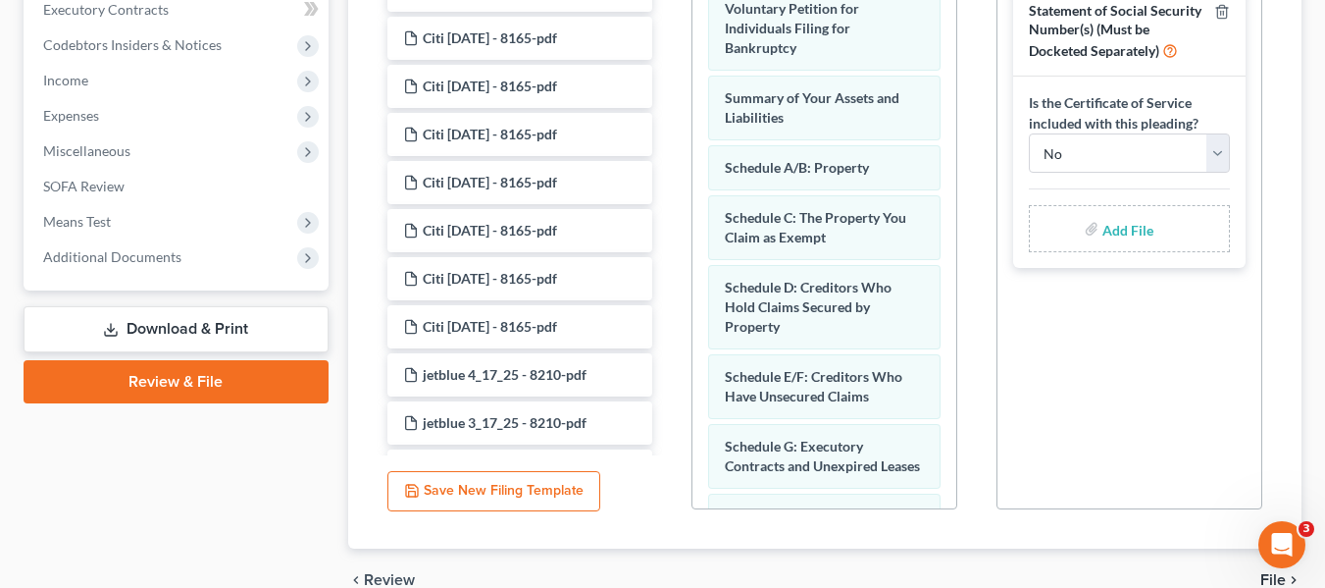
scroll to position [663, 0]
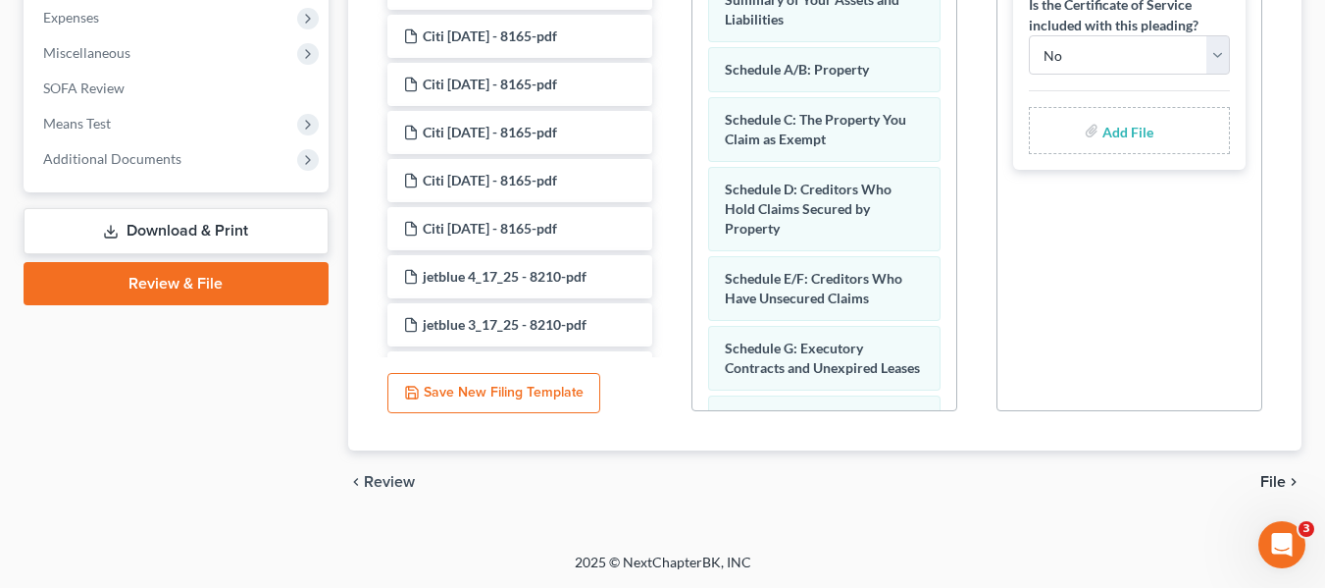
click at [201, 290] on link "Review & File" at bounding box center [176, 283] width 305 height 43
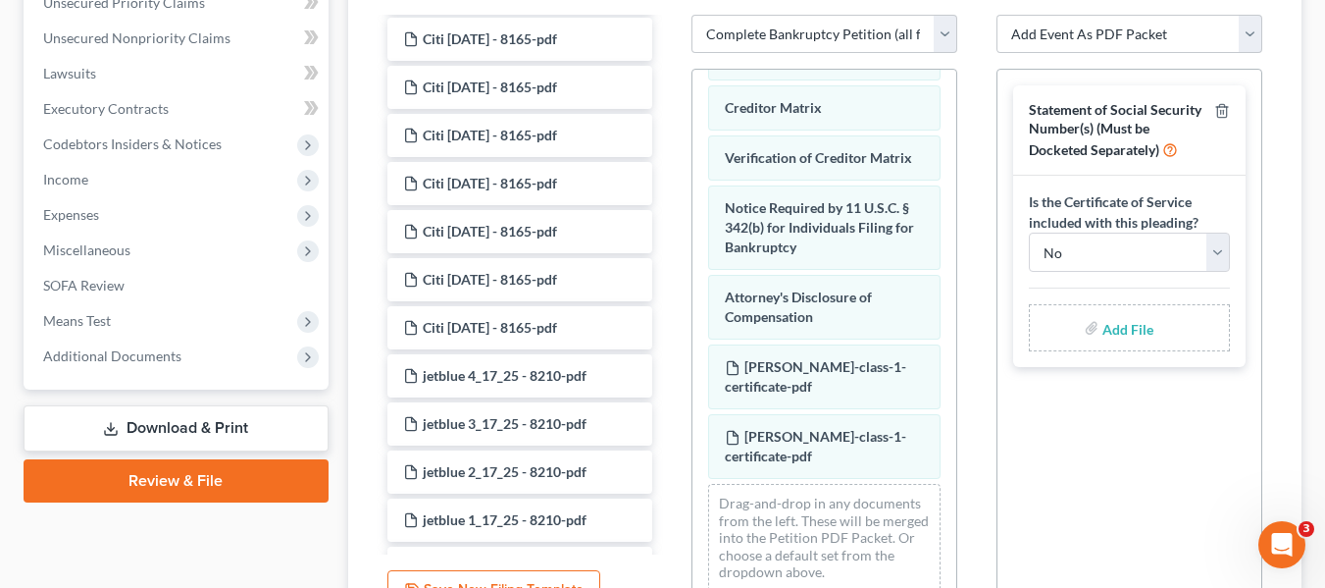
scroll to position [467, 0]
click at [183, 481] on link "Review & File" at bounding box center [176, 479] width 305 height 43
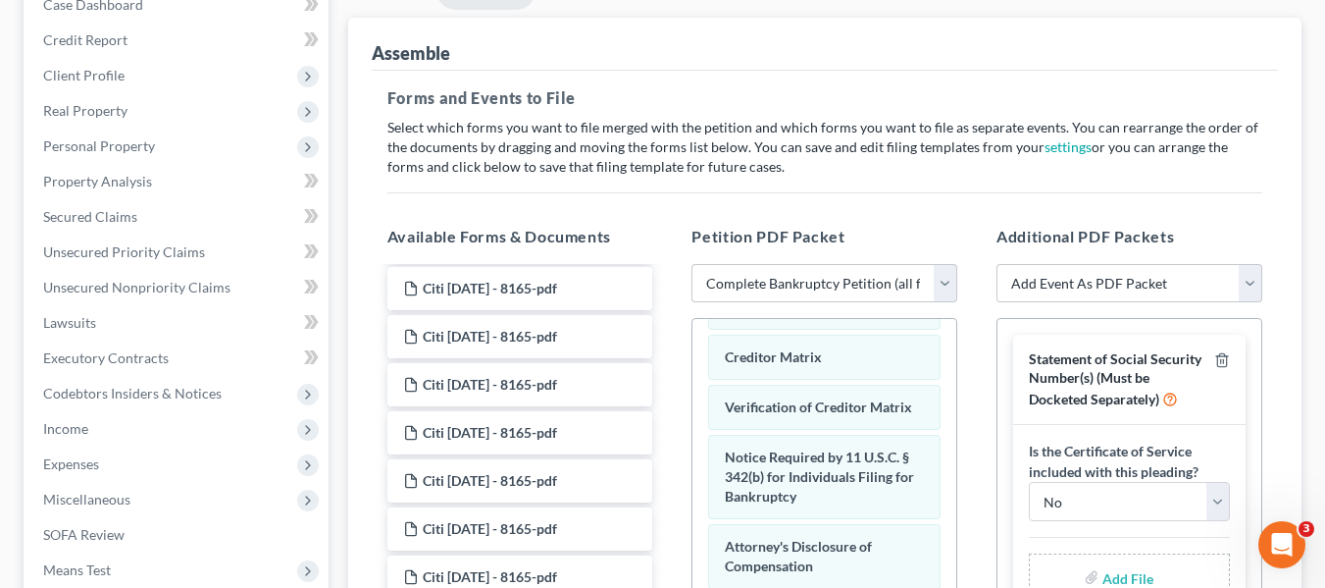
scroll to position [173, 0]
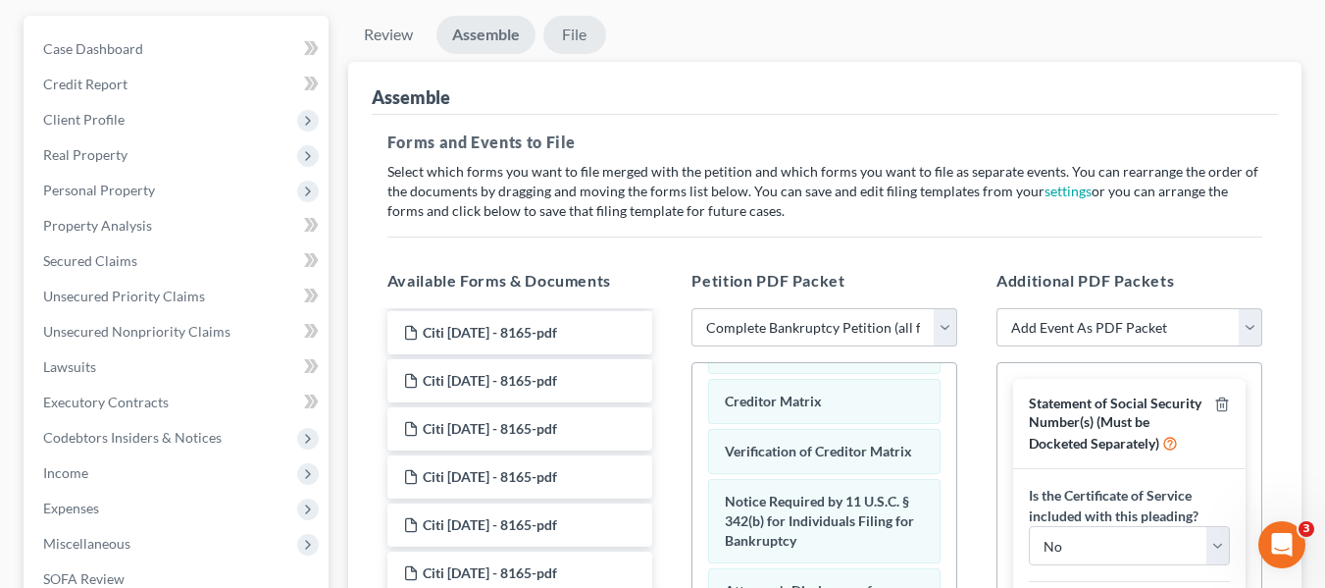
click at [579, 28] on link "File" at bounding box center [574, 35] width 63 height 38
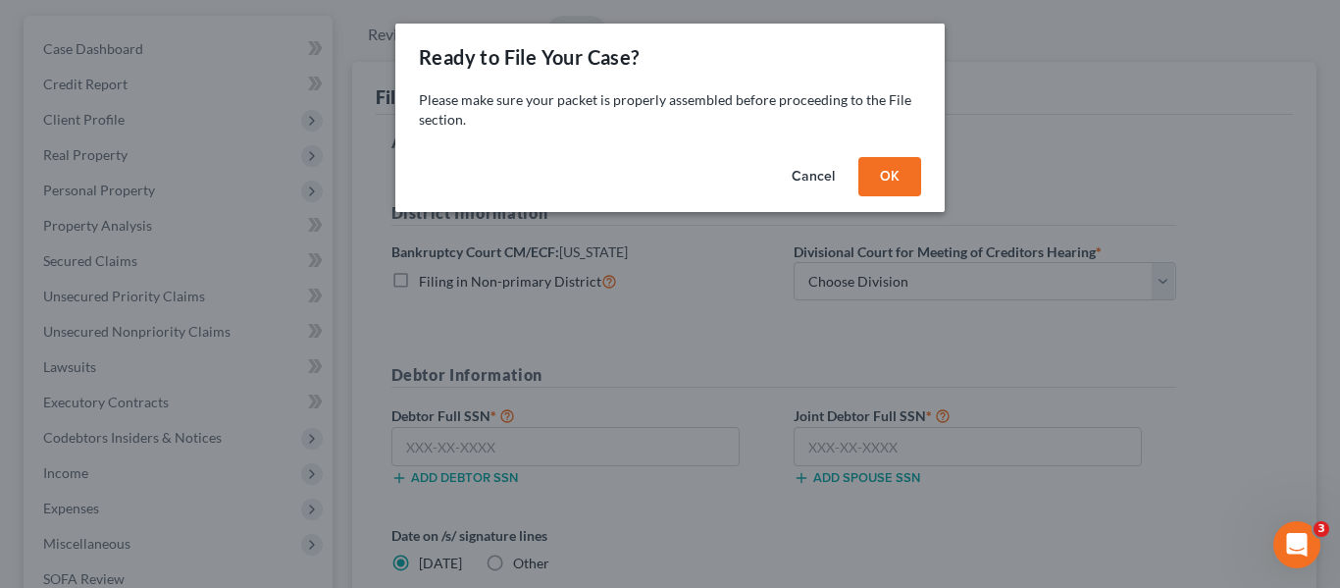
click at [889, 169] on button "OK" at bounding box center [889, 176] width 63 height 39
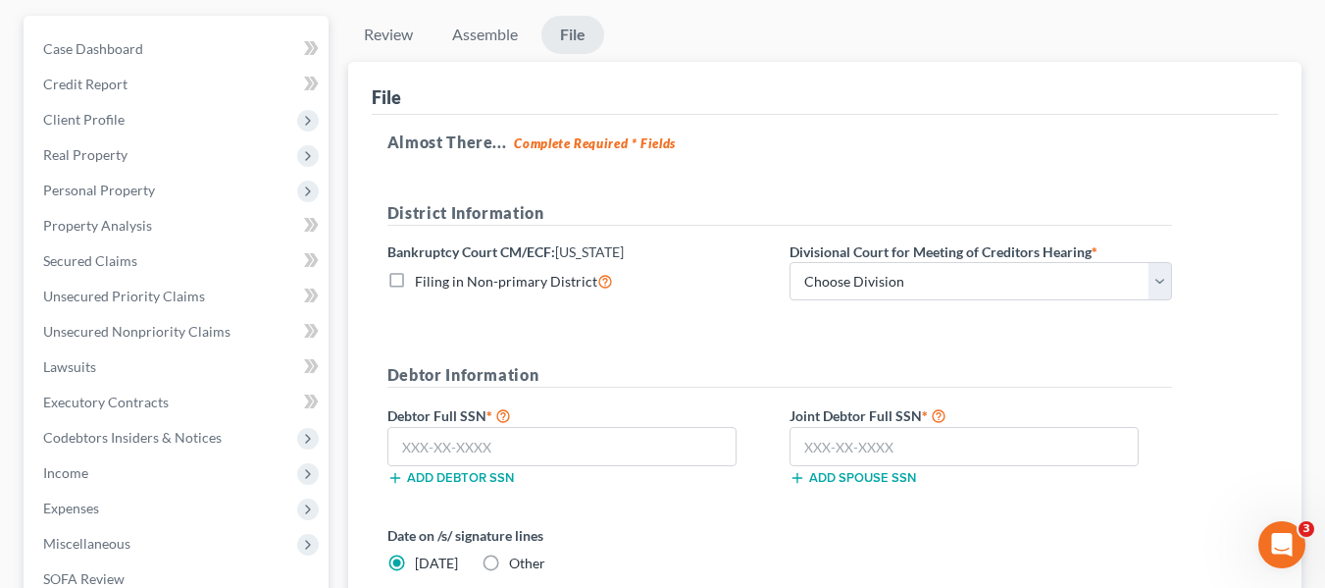
scroll to position [271, 0]
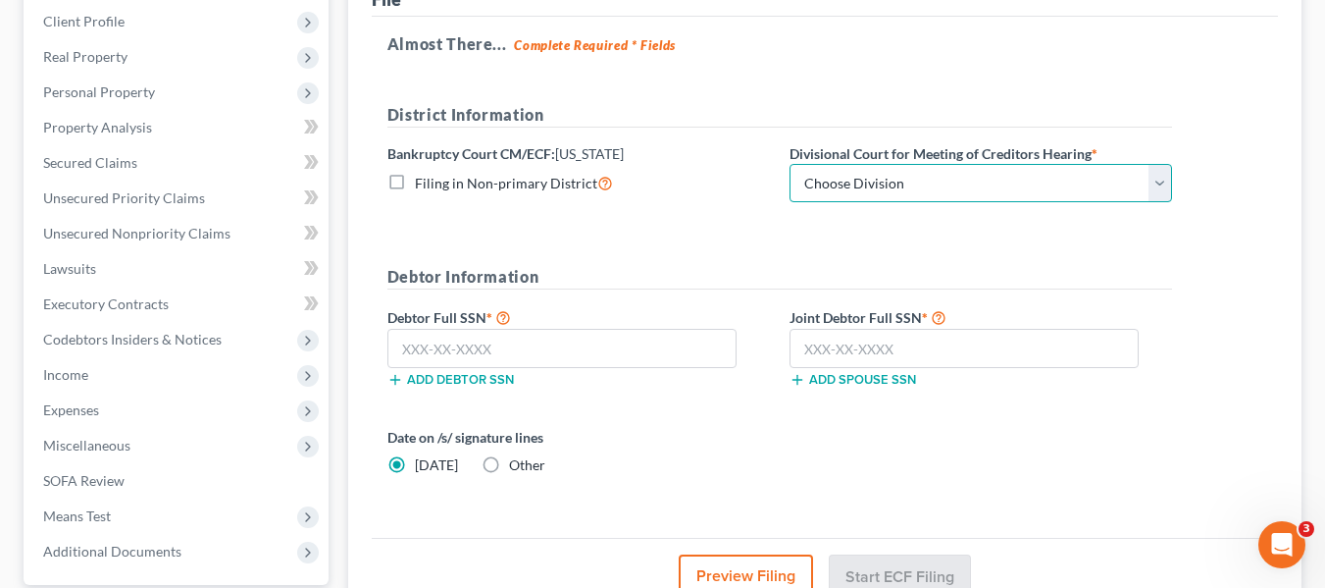
click at [1162, 178] on select "Choose Division Las Vegas Reno" at bounding box center [981, 183] width 383 height 39
select select "1"
click at [790, 164] on select "Choose Division Las Vegas Reno" at bounding box center [981, 183] width 383 height 39
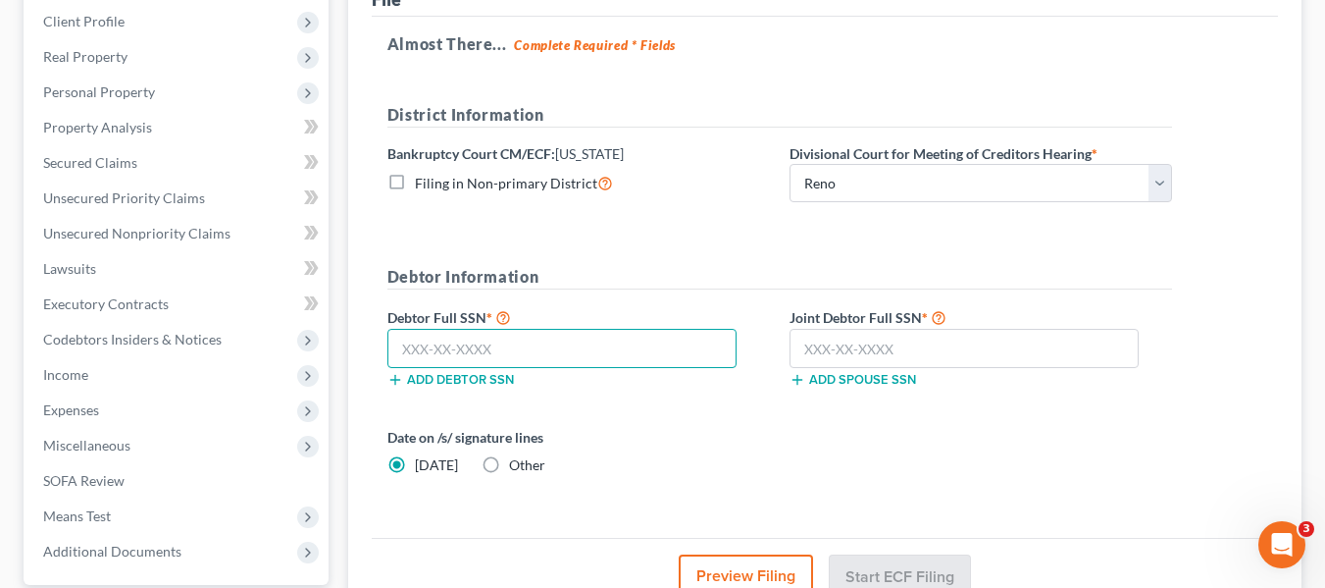
click at [483, 349] on input "text" at bounding box center [561, 348] width 349 height 39
type input "501-92-1541"
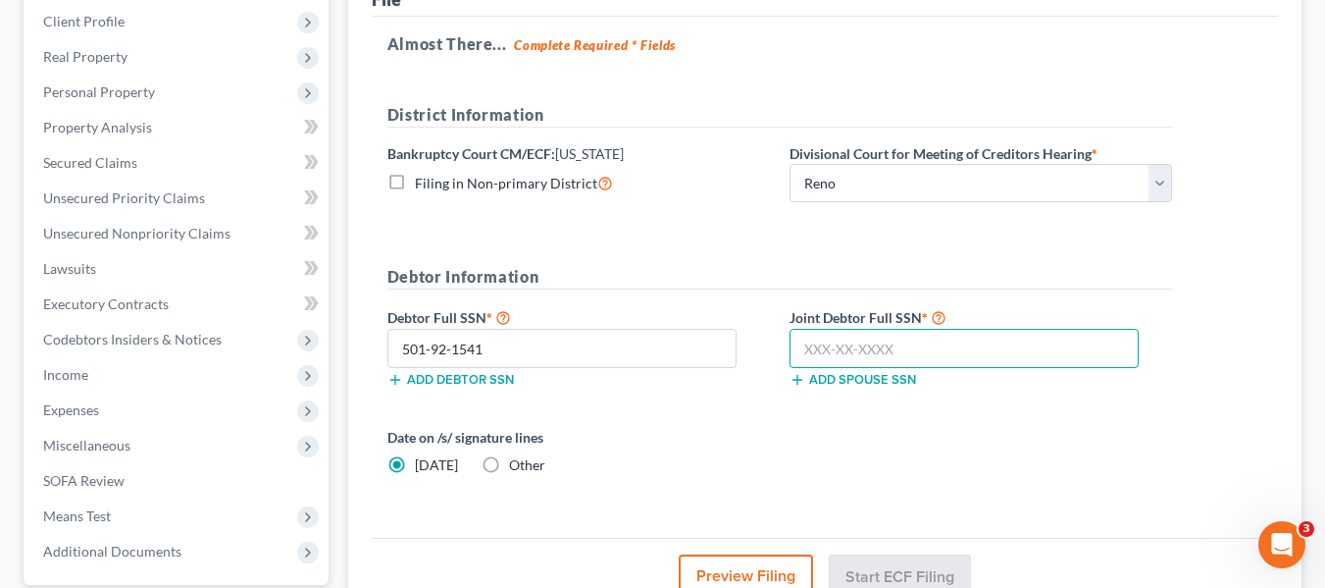
click at [860, 364] on input "text" at bounding box center [964, 348] width 349 height 39
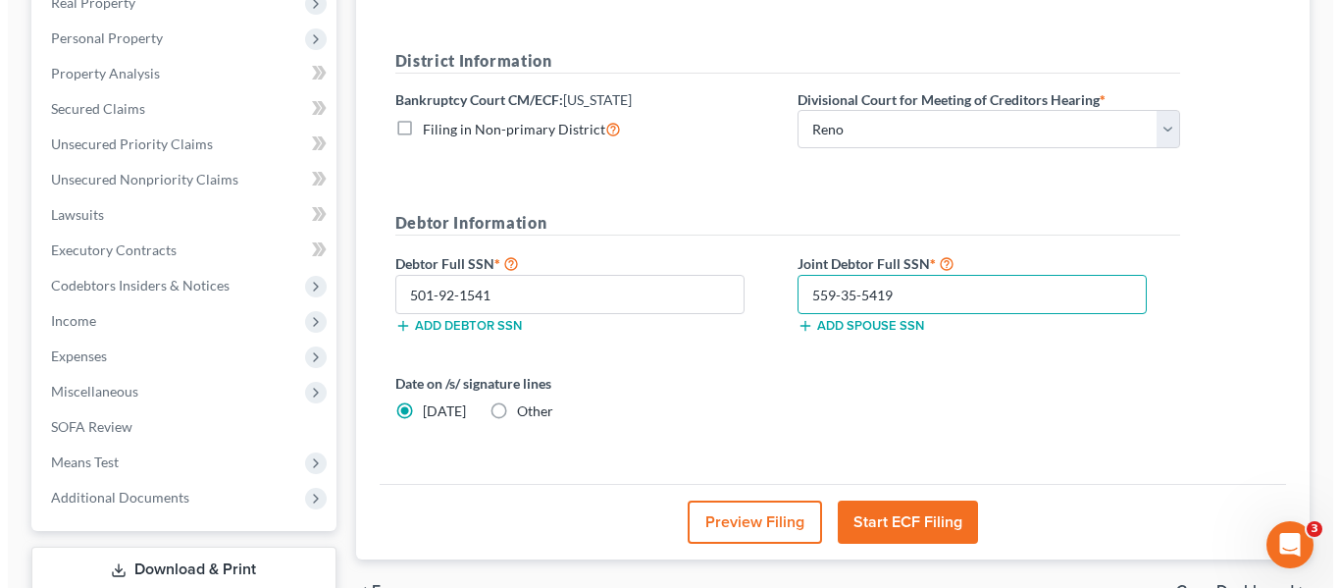
scroll to position [369, 0]
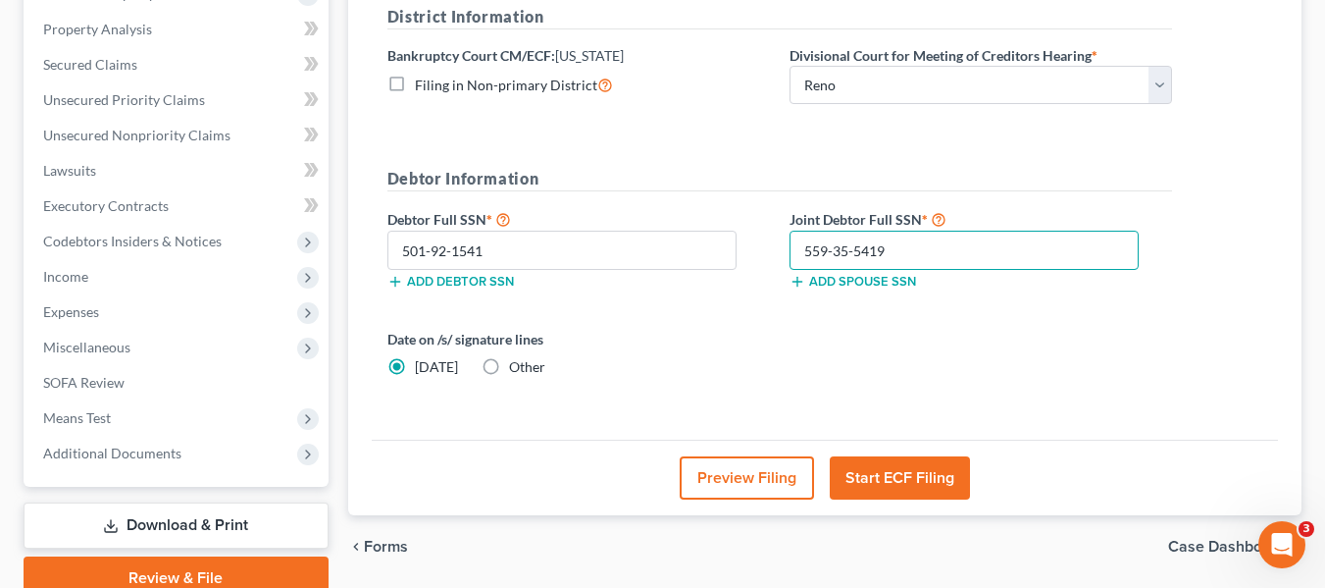
type input "559-35-5419"
click at [895, 482] on button "Start ECF Filing" at bounding box center [900, 477] width 140 height 43
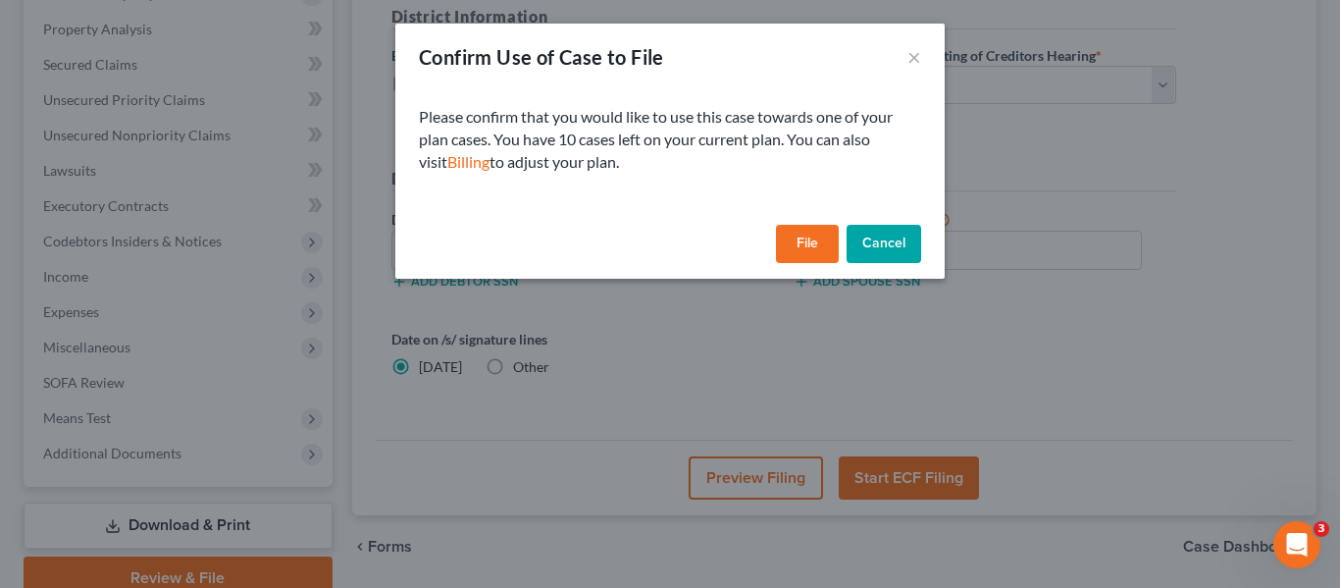
click at [801, 241] on button "File" at bounding box center [807, 244] width 63 height 39
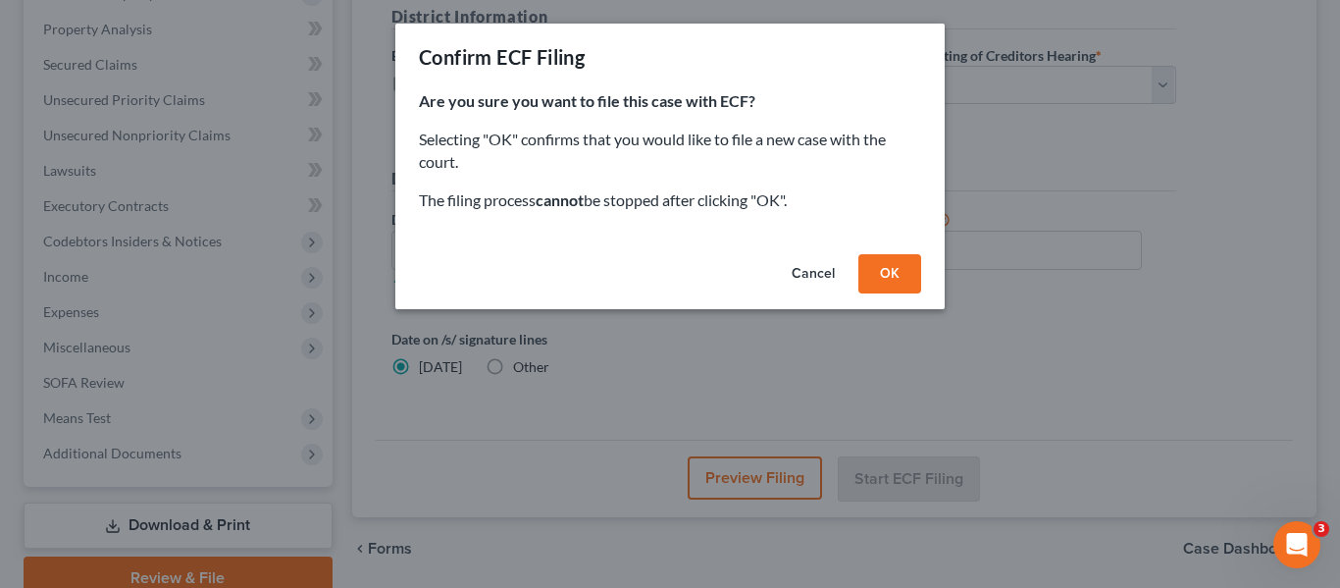
click at [889, 276] on button "OK" at bounding box center [889, 273] width 63 height 39
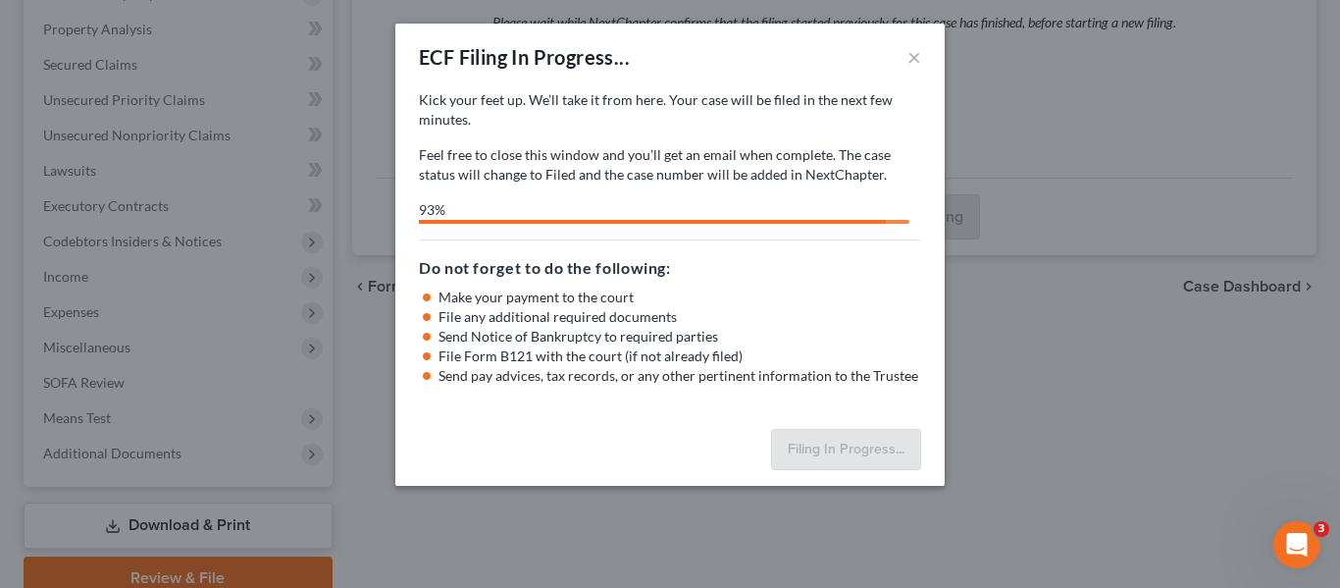
select select "1"
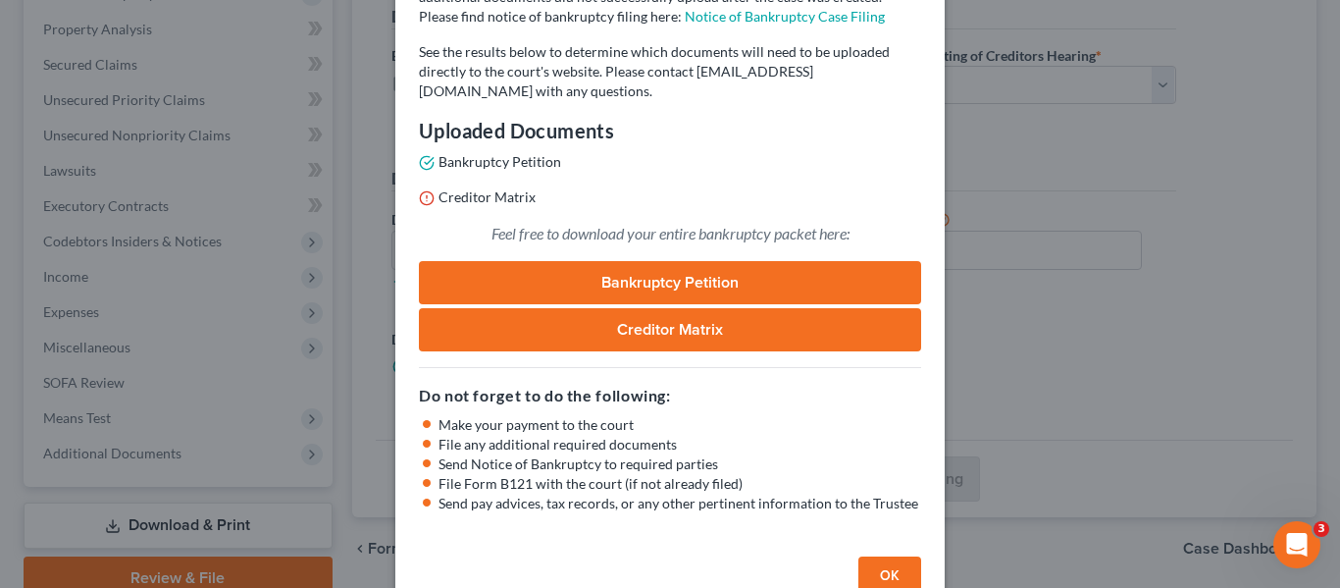
scroll to position [196, 0]
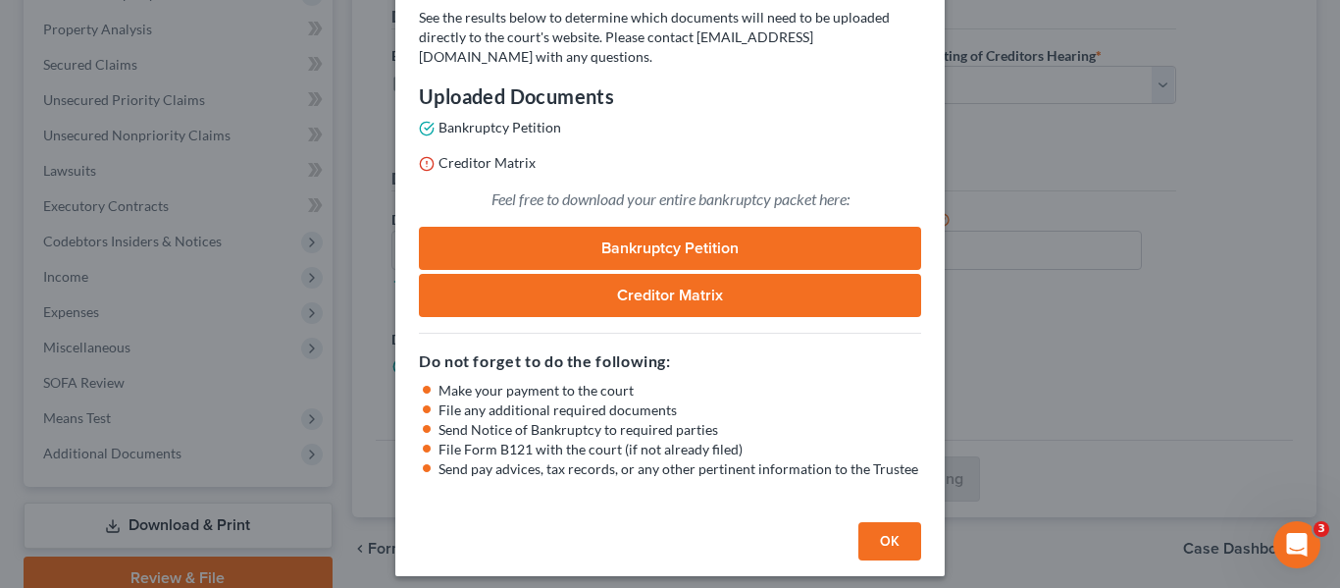
click at [661, 304] on link "Creditor Matrix" at bounding box center [670, 295] width 502 height 43
click at [691, 252] on link "Bankruptcy Petition" at bounding box center [670, 248] width 502 height 43
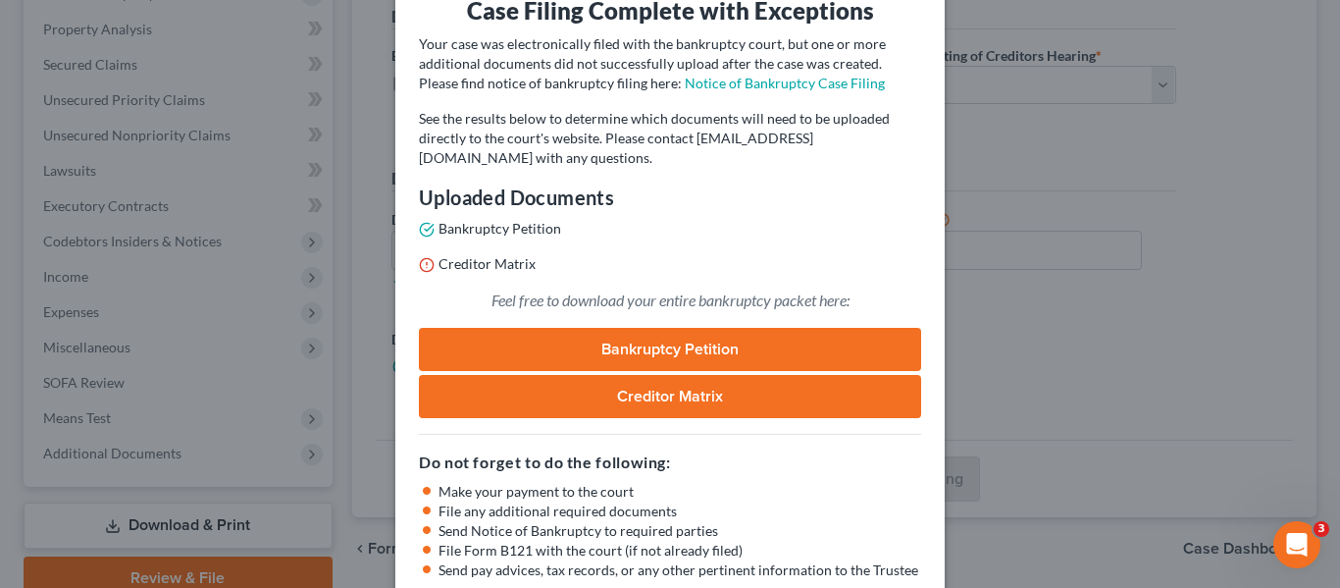
scroll to position [0, 0]
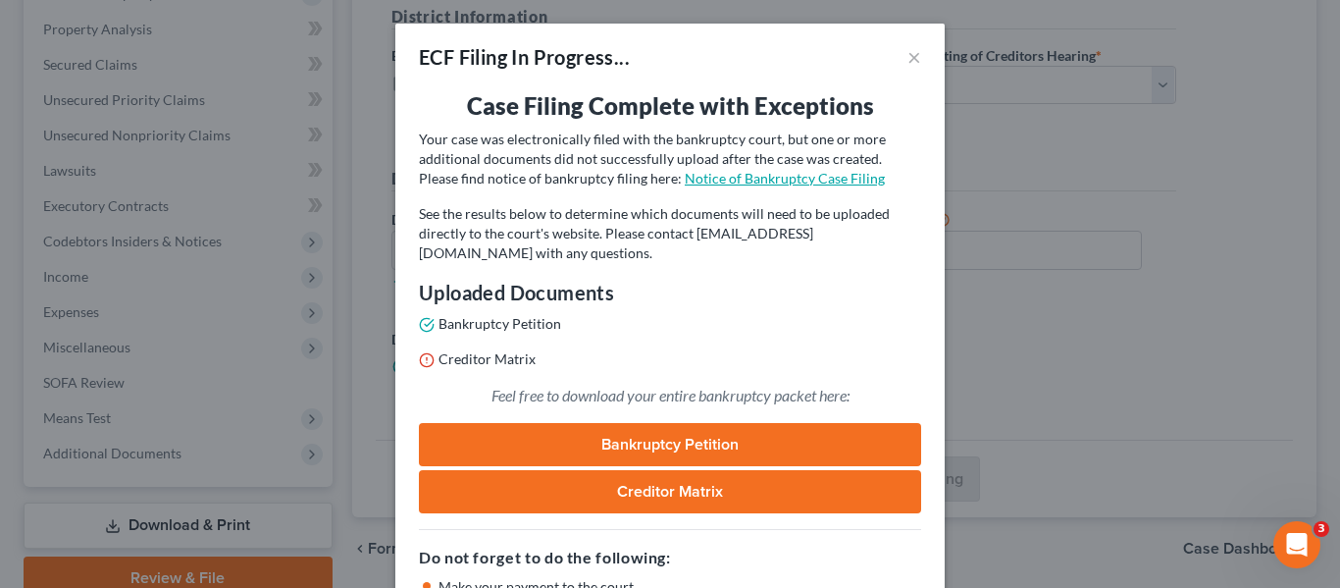
click at [716, 181] on link "Notice of Bankruptcy Case Filing" at bounding box center [785, 178] width 200 height 17
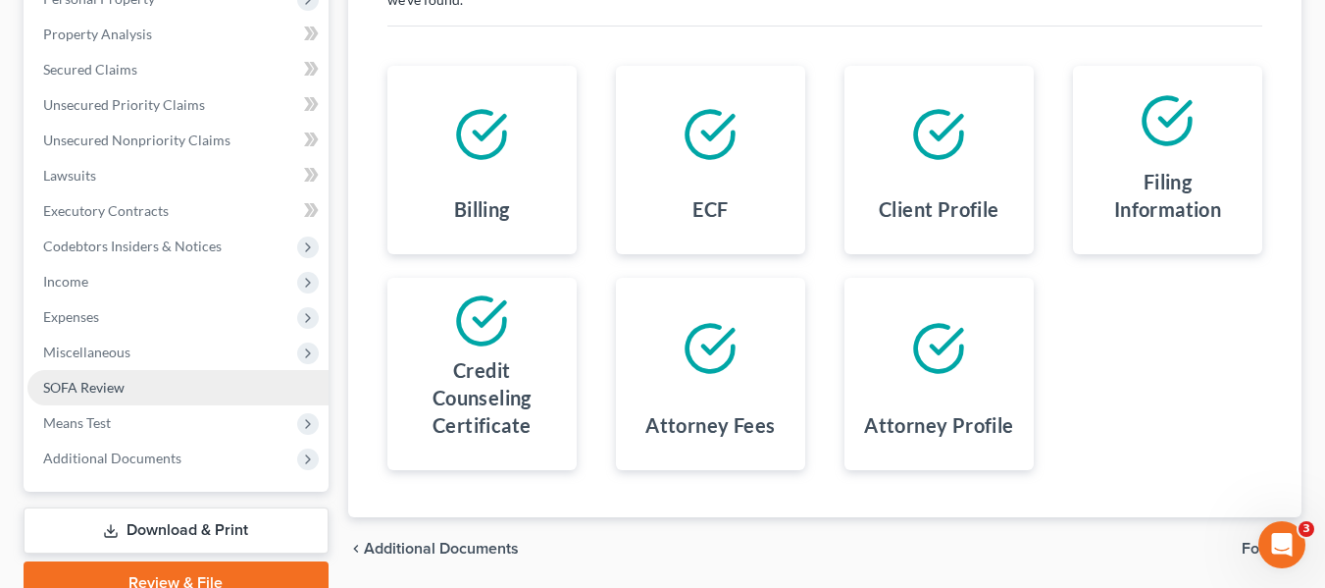
scroll to position [455, 0]
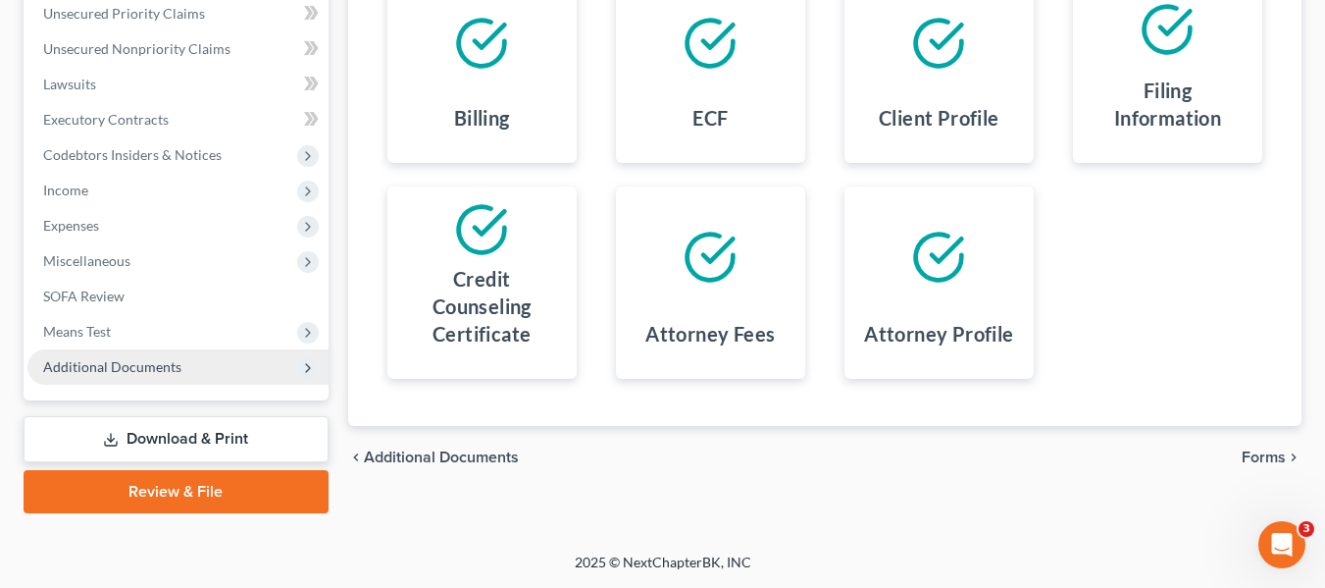
click at [168, 364] on span "Additional Documents" at bounding box center [112, 366] width 138 height 17
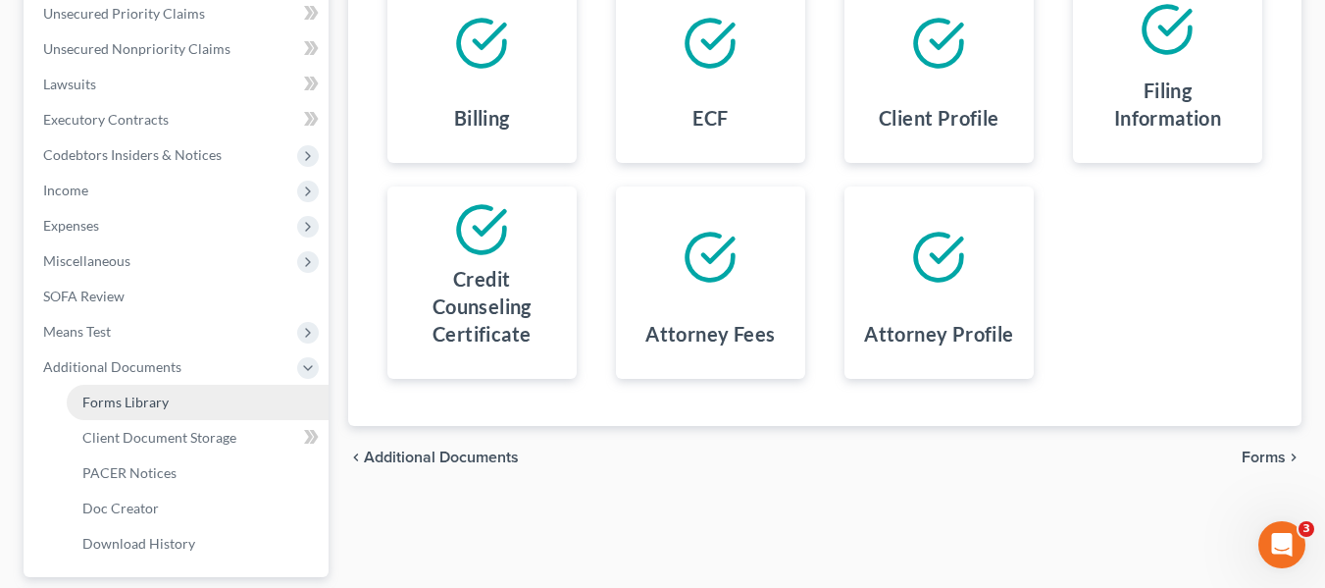
click at [154, 403] on span "Forms Library" at bounding box center [125, 401] width 86 height 17
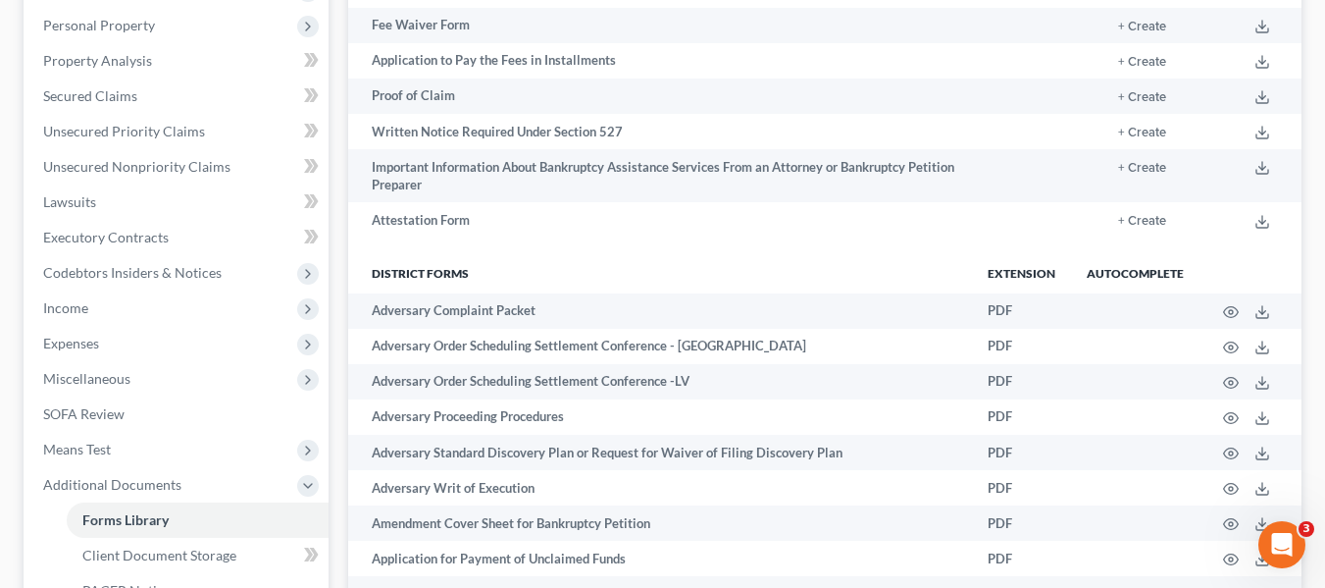
scroll to position [98, 0]
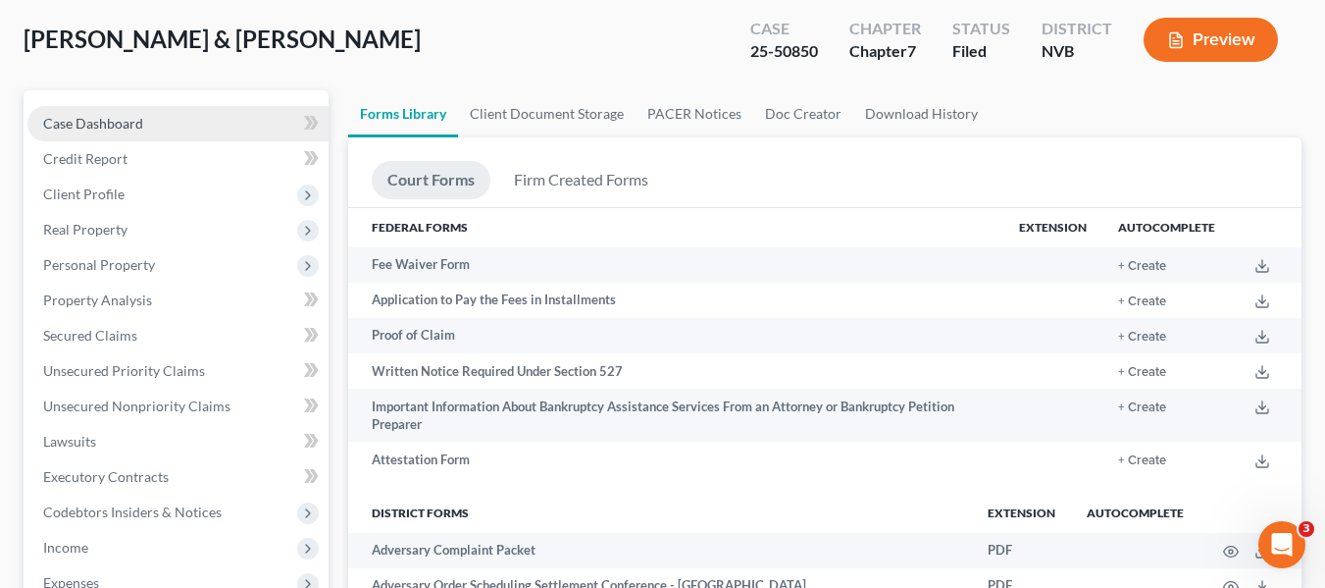
click at [179, 120] on link "Case Dashboard" at bounding box center [177, 123] width 301 height 35
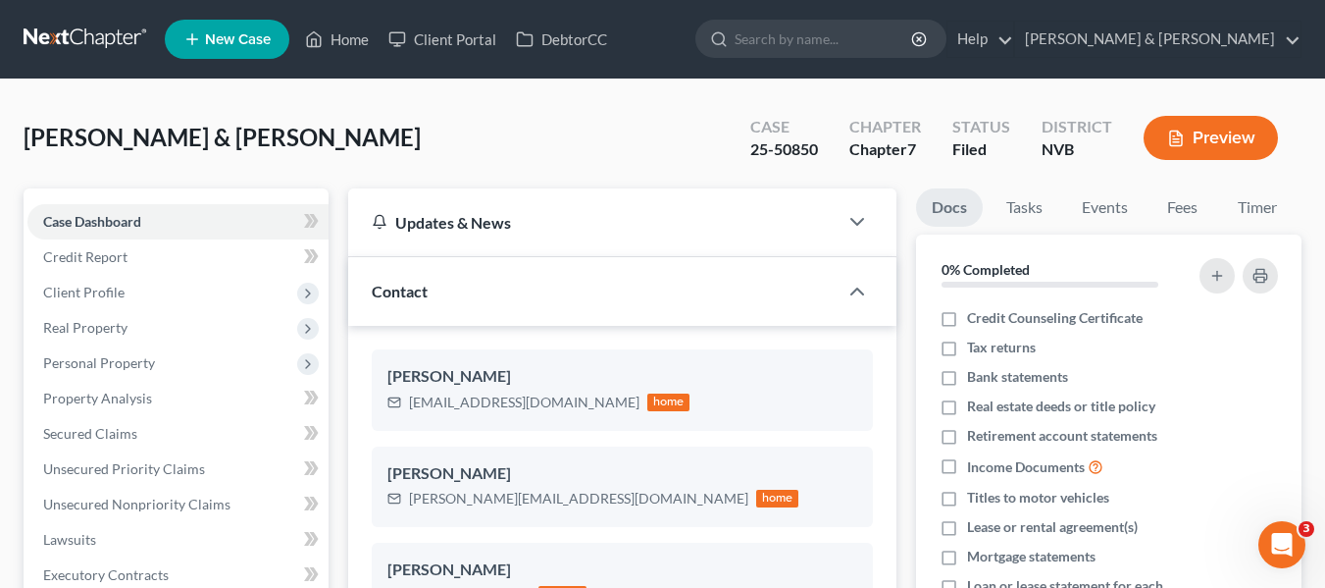
scroll to position [716, 0]
click at [1014, 212] on link "Tasks" at bounding box center [1025, 207] width 68 height 38
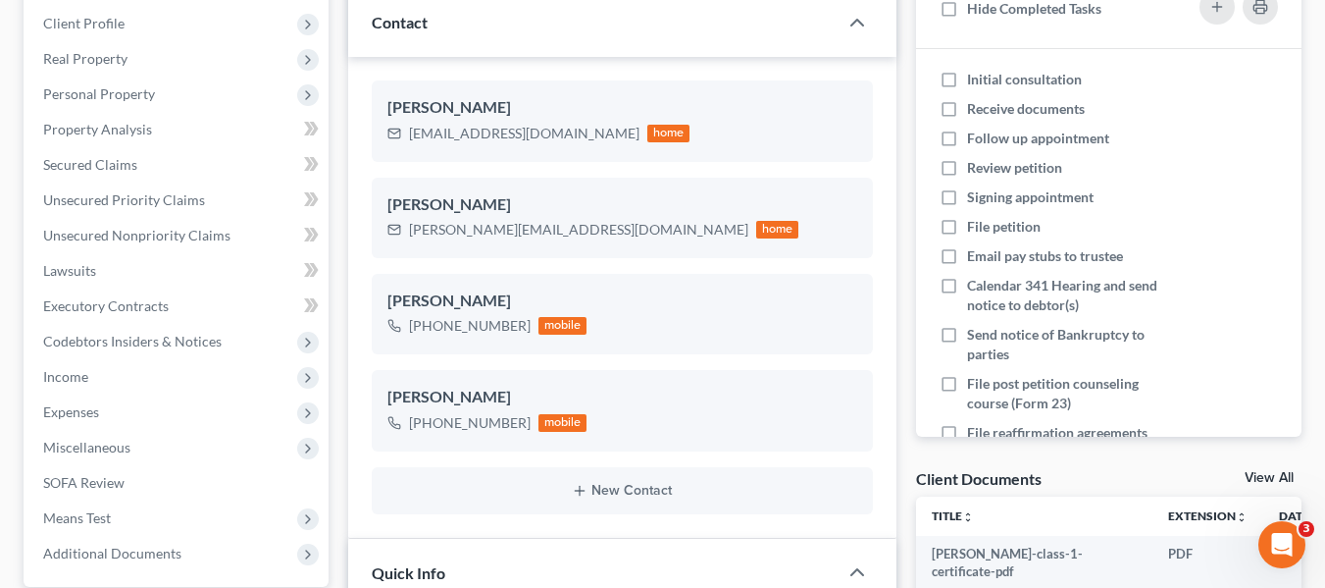
scroll to position [0, 0]
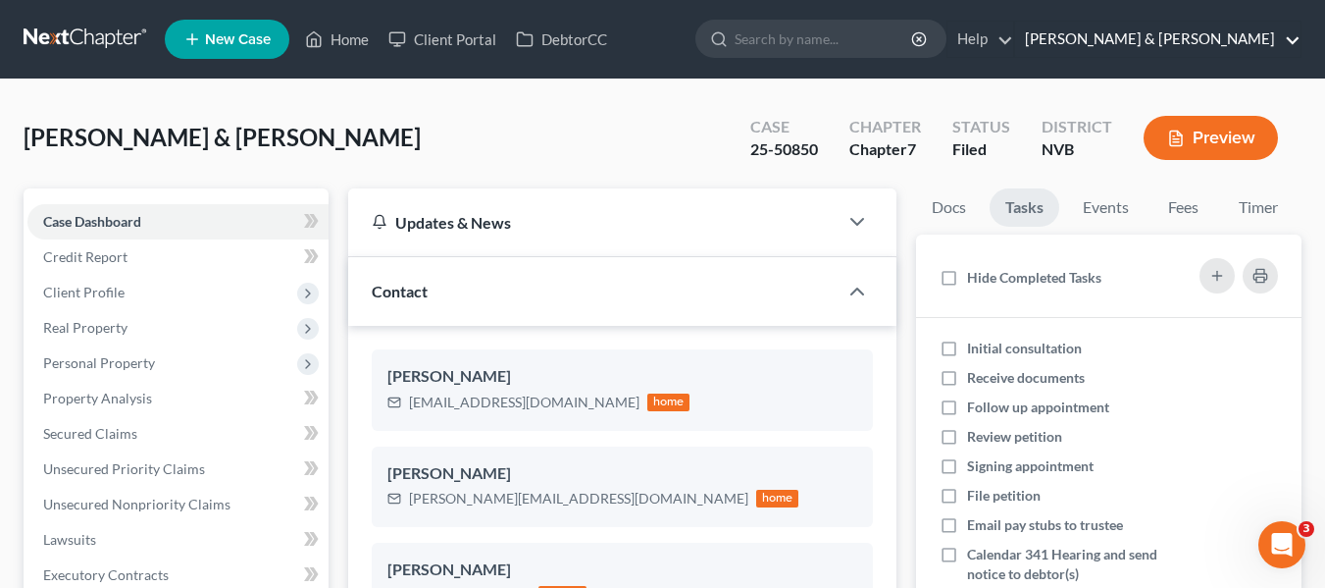
click at [1265, 37] on link "Fletcher & Lee" at bounding box center [1157, 39] width 285 height 35
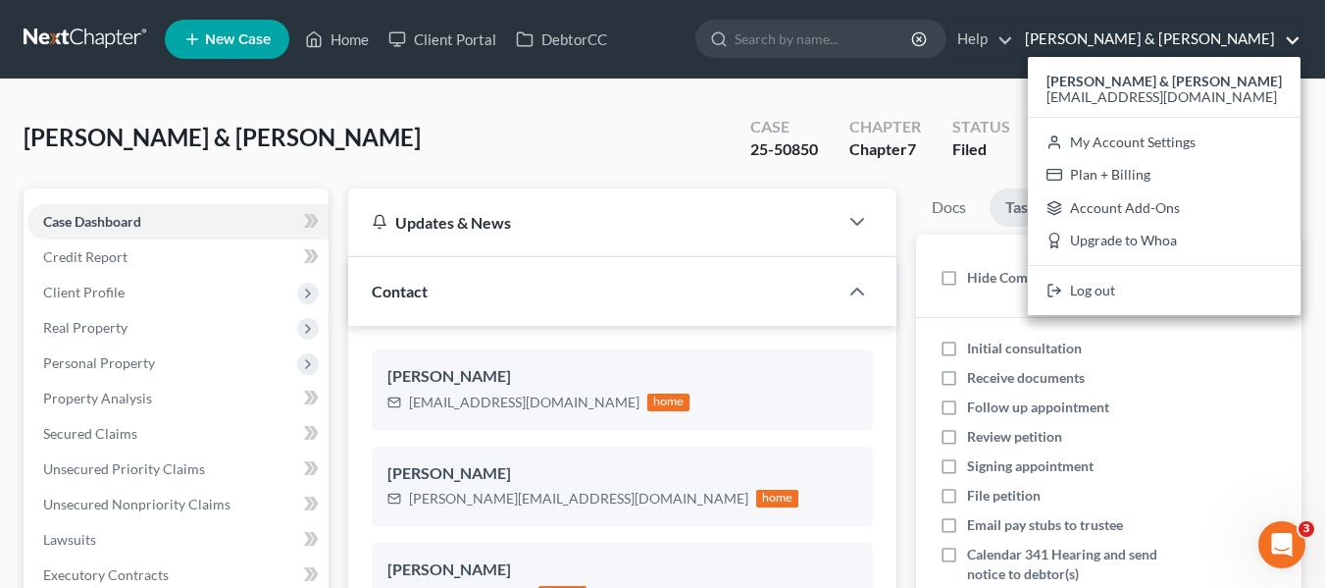
click at [1265, 37] on link "Fletcher & Lee" at bounding box center [1157, 39] width 285 height 35
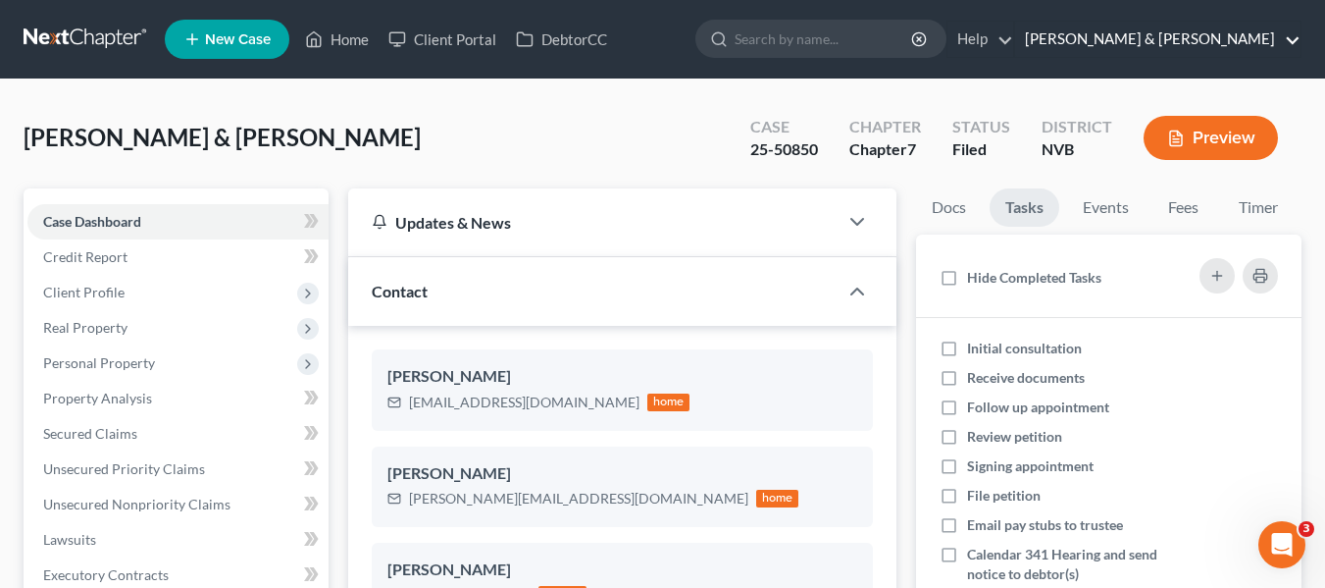
click at [1289, 35] on link "Fletcher & Lee" at bounding box center [1157, 39] width 285 height 35
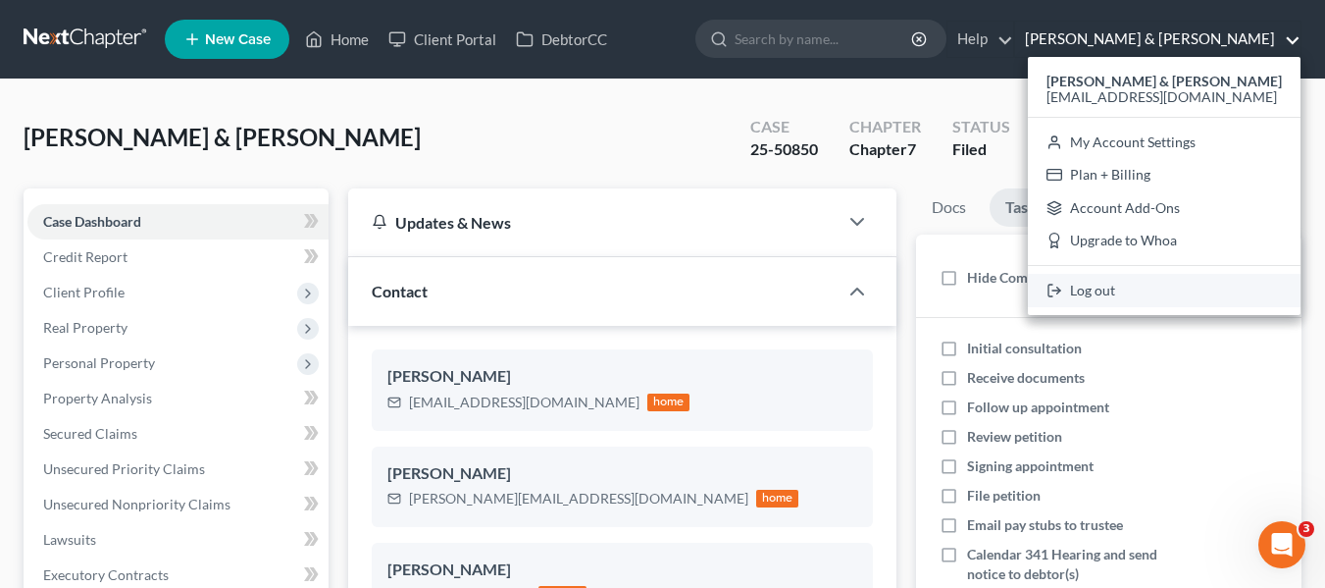
click at [1149, 293] on link "Log out" at bounding box center [1164, 290] width 273 height 33
